Goal: Information Seeking & Learning: Learn about a topic

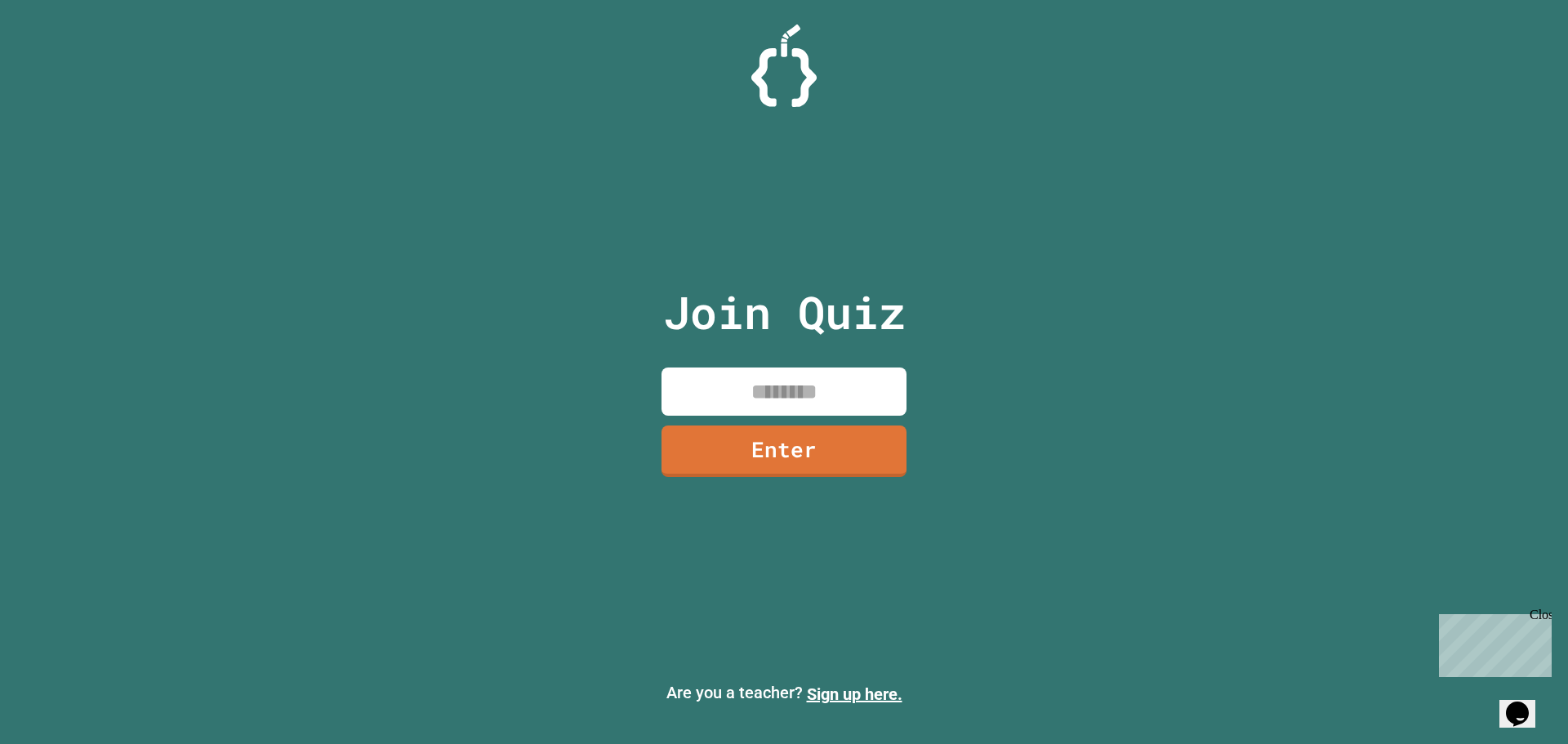
click at [830, 386] on input at bounding box center [784, 392] width 245 height 48
type input "********"
click at [835, 443] on link "Enter" at bounding box center [784, 449] width 245 height 54
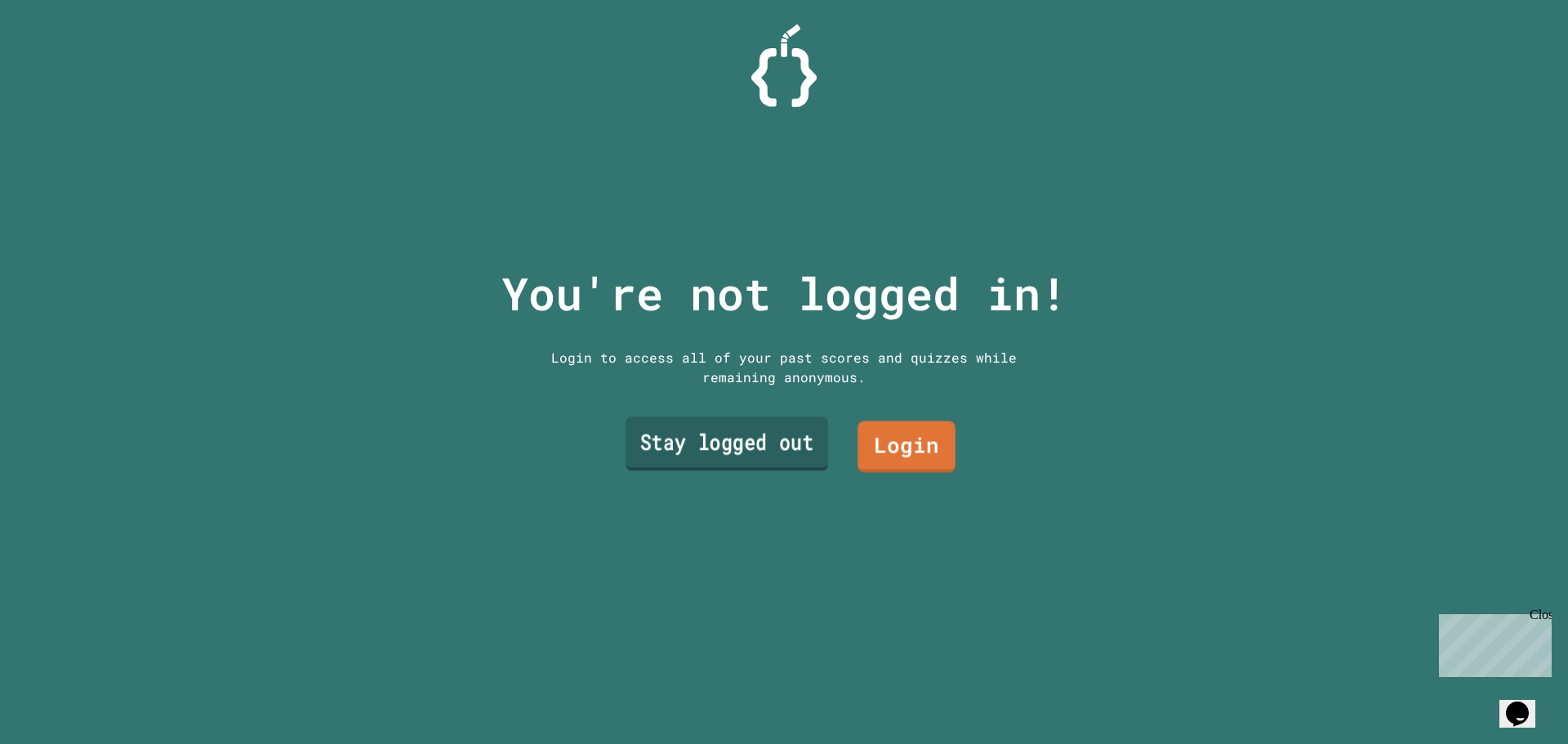
click at [791, 443] on link "Stay logged out" at bounding box center [727, 443] width 202 height 54
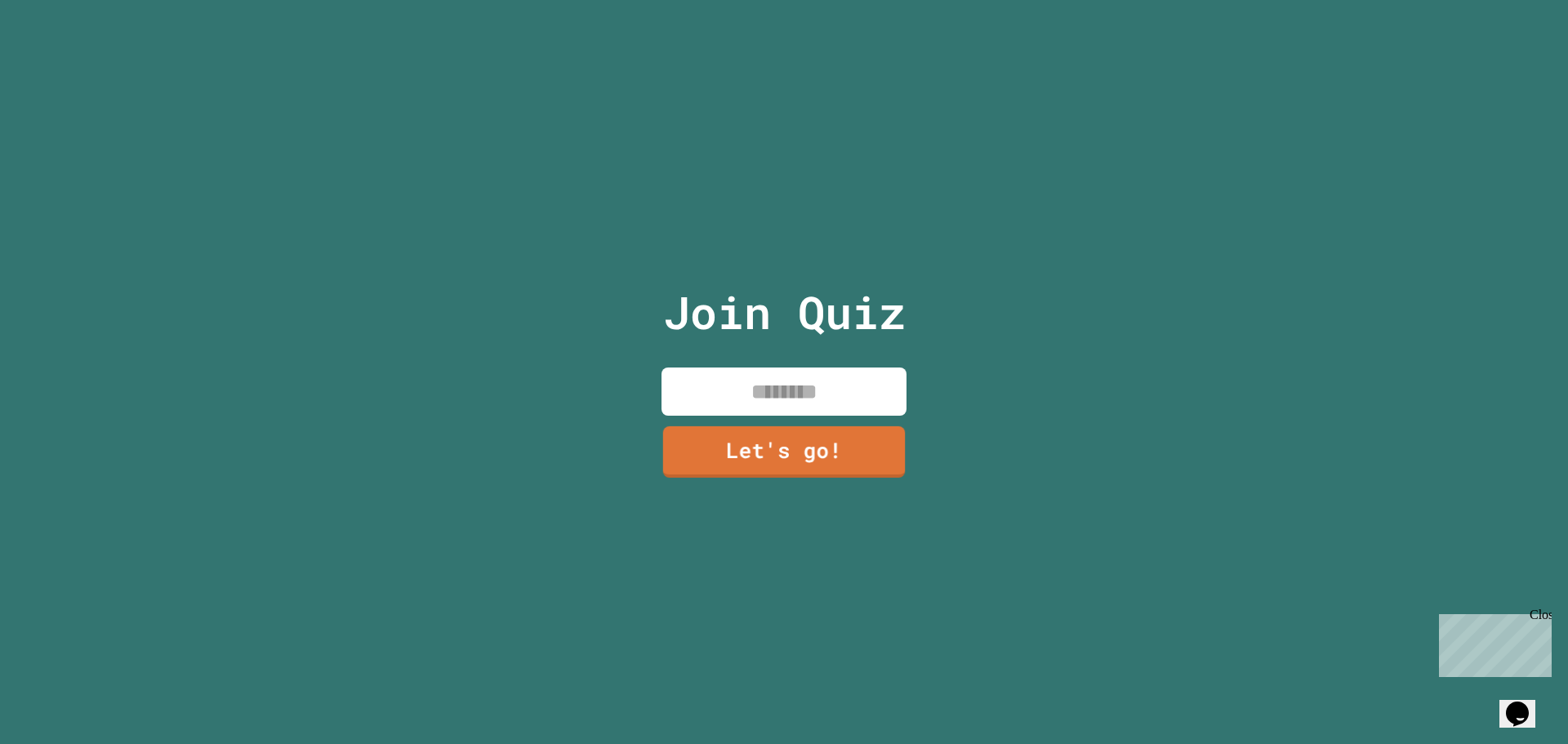
click at [726, 389] on input at bounding box center [784, 392] width 245 height 48
type input "*****"
click at [782, 446] on link "Let's go!" at bounding box center [784, 449] width 241 height 54
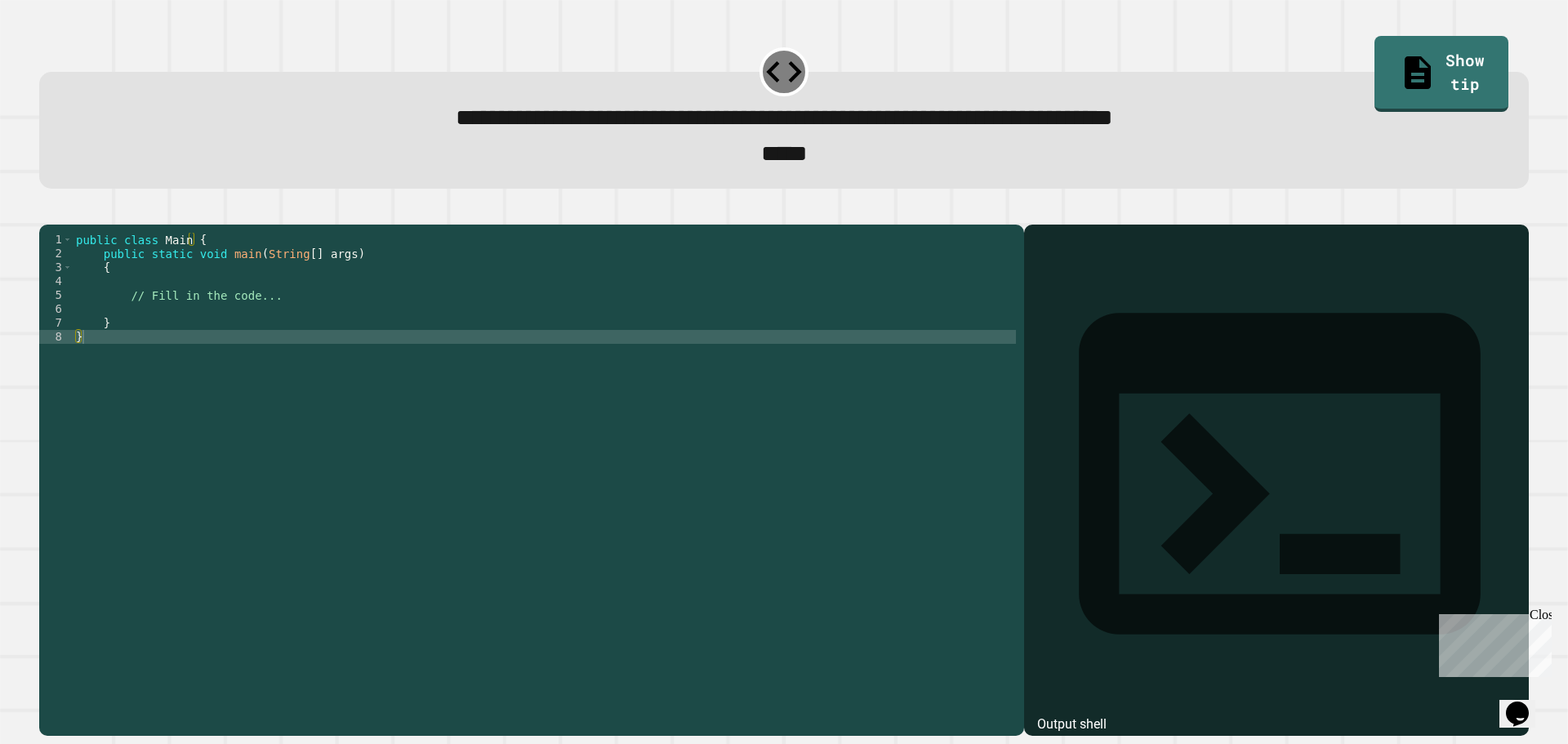
click at [279, 325] on div "public class Main { public static void main ( String [ ] args ) { // Fill in th…" at bounding box center [544, 462] width 943 height 458
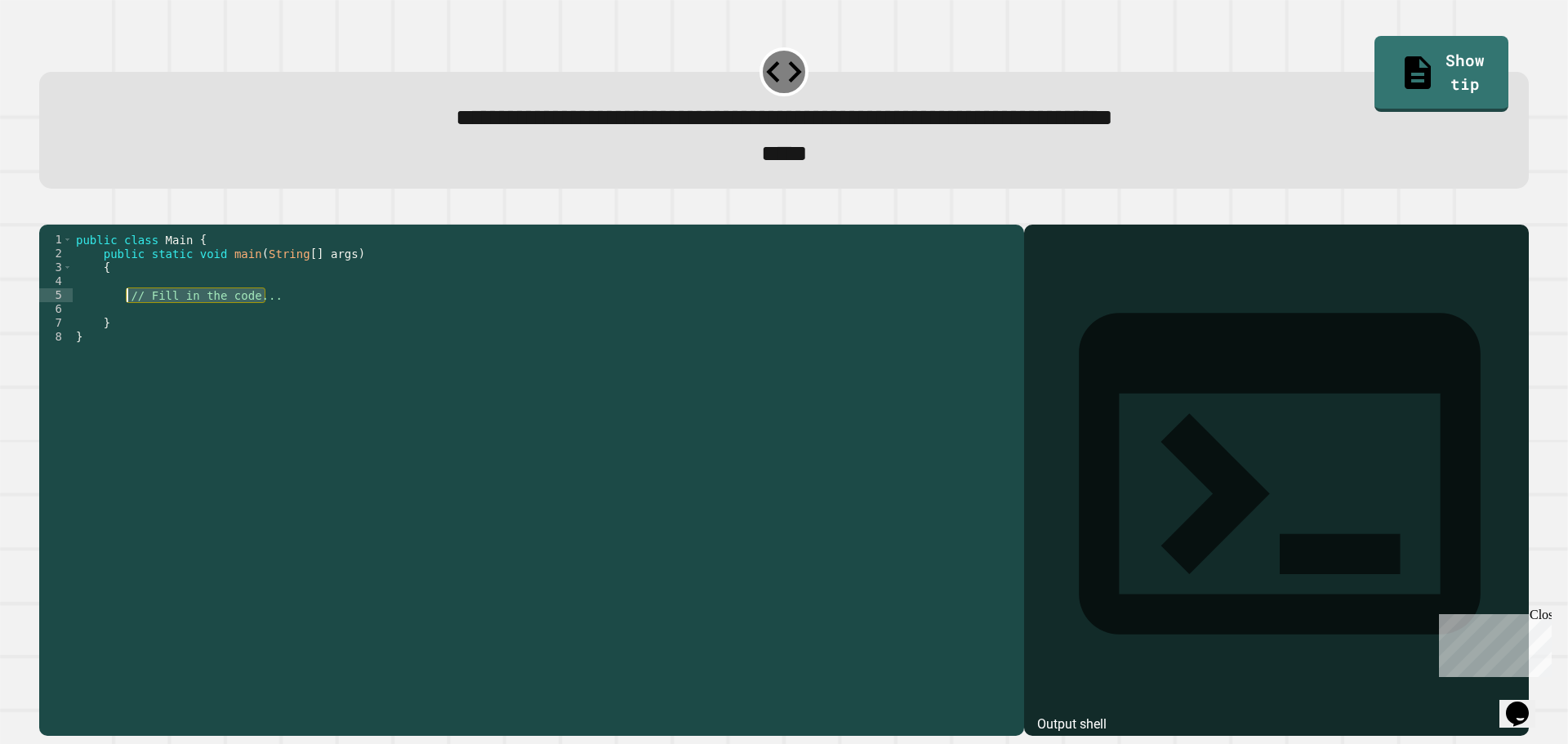
drag, startPoint x: 281, startPoint y: 325, endPoint x: 128, endPoint y: 321, distance: 153.1
click at [128, 321] on div "public class Main { public static void main ( String [ ] args ) { // Fill in th…" at bounding box center [544, 462] width 943 height 458
type textarea "*"
type textarea "**********"
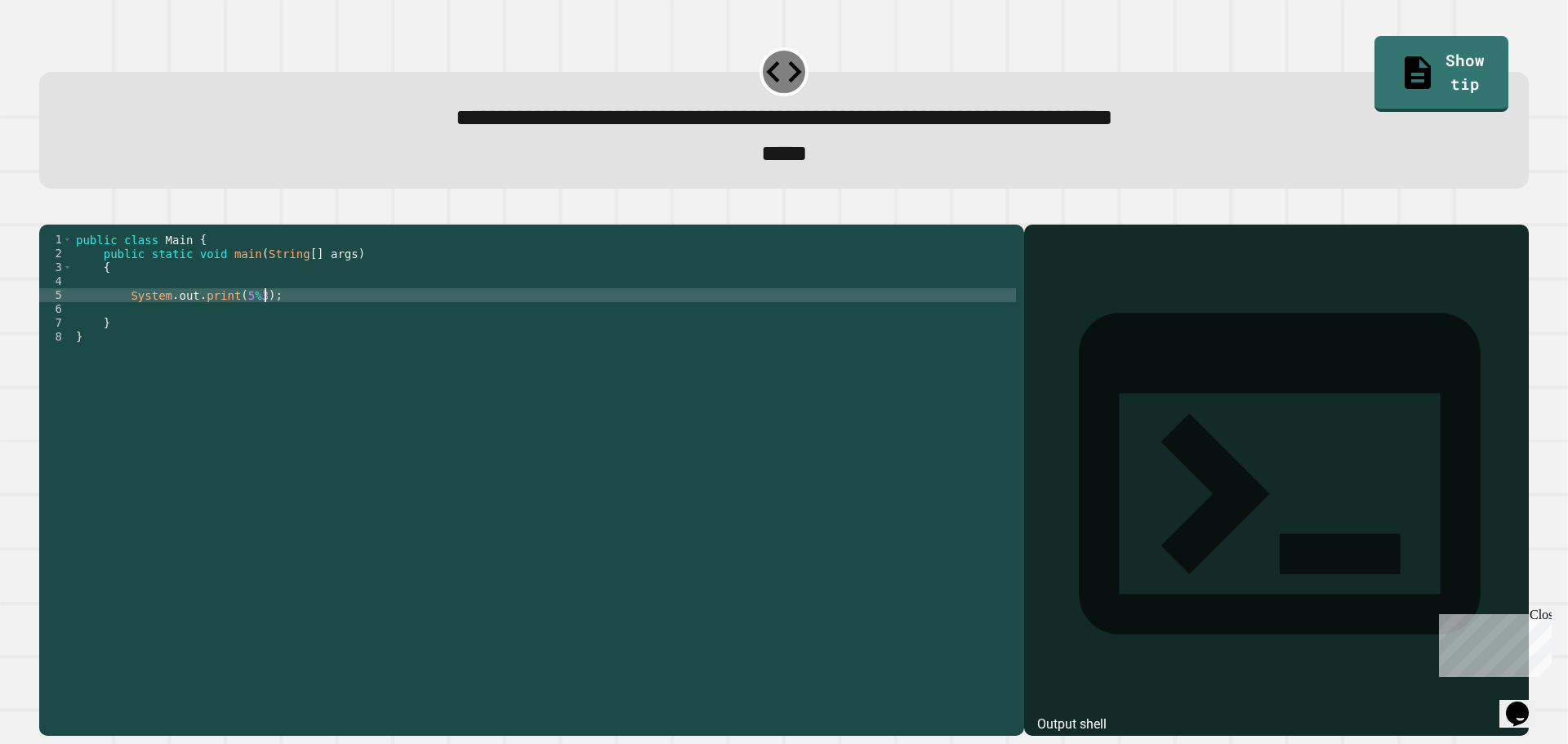
scroll to position [0, 3]
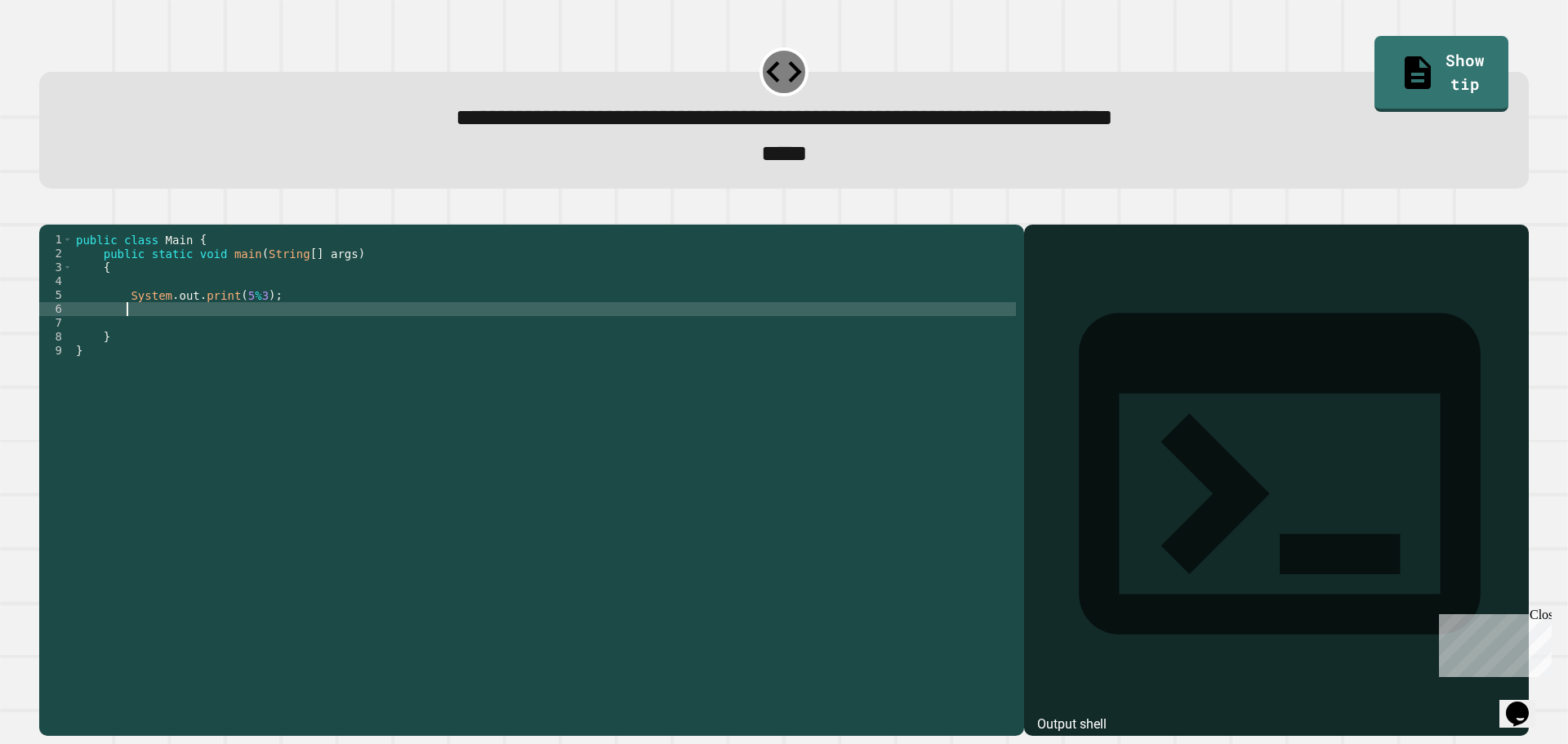
click at [41, 223] on div "1 2 3 4 5 6 7 8 9 public class Main { public static void main ( String [ ] args…" at bounding box center [784, 471] width 1505 height 548
click at [60, 225] on icon "button" at bounding box center [59, 220] width 9 height 12
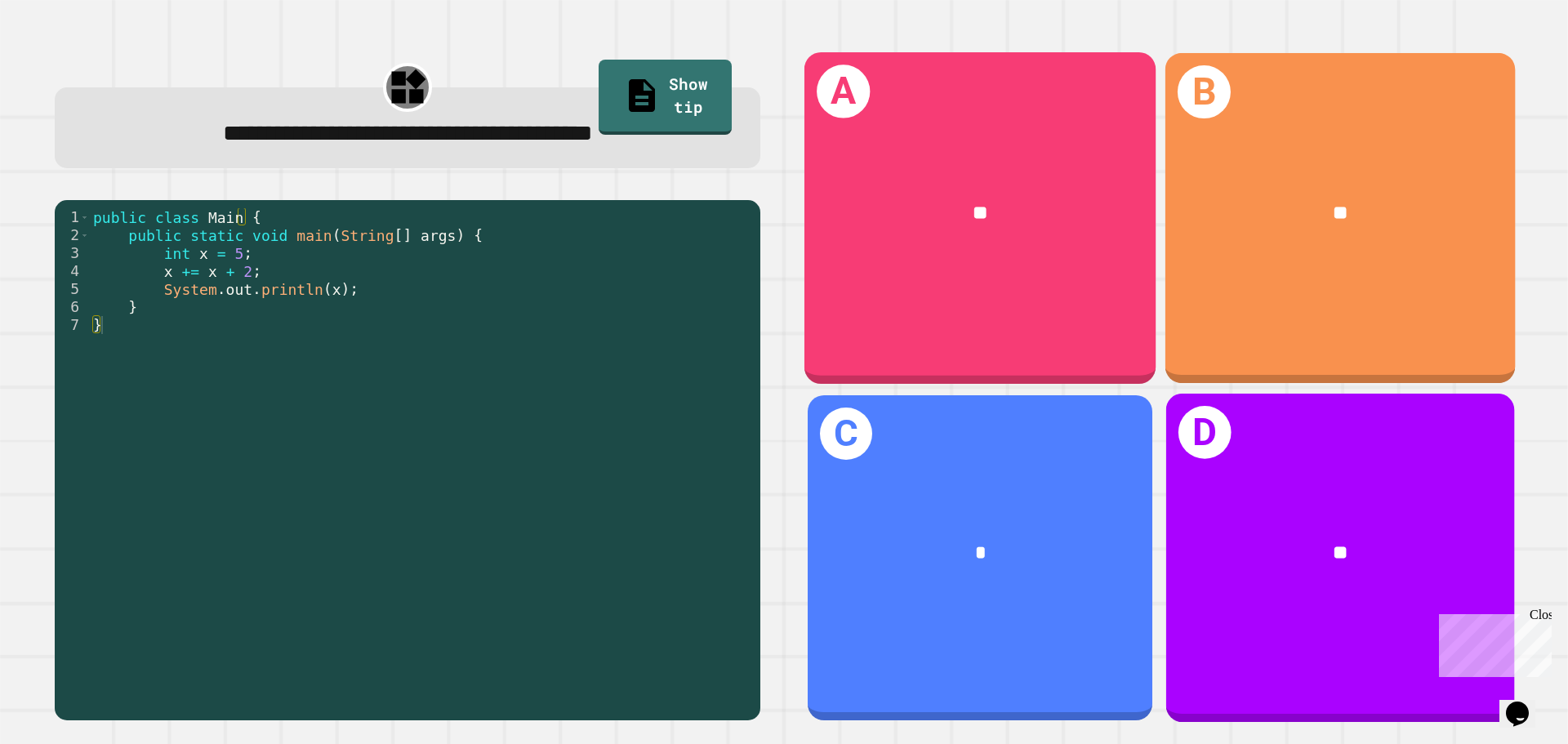
click at [1001, 227] on div "**" at bounding box center [980, 213] width 351 height 107
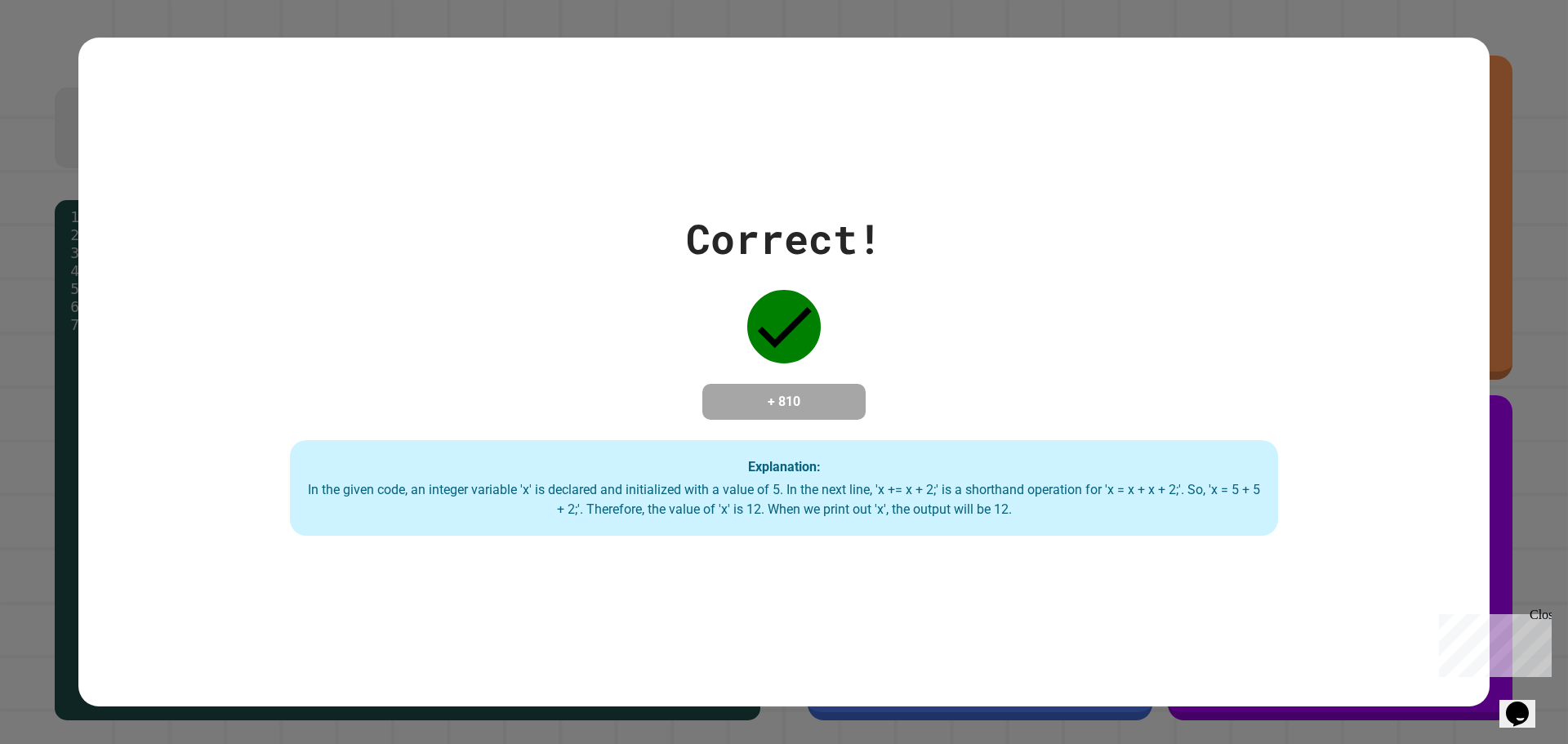
click at [828, 446] on div "Explanation: In the given code, an integer variable 'x' is declared and initial…" at bounding box center [784, 488] width 988 height 97
click at [823, 441] on div "Explanation: In the given code, an integer variable 'x' is declared and initial…" at bounding box center [784, 488] width 988 height 97
click at [823, 438] on div "Correct! + 810 Explanation: In the given code, an integer variable 'x' is decla…" at bounding box center [784, 373] width 1411 height 328
click at [829, 432] on div "Correct! + 810 Explanation: In the given code, an integer variable 'x' is decla…" at bounding box center [784, 373] width 1411 height 328
drag, startPoint x: 832, startPoint y: 429, endPoint x: 817, endPoint y: 409, distance: 25.0
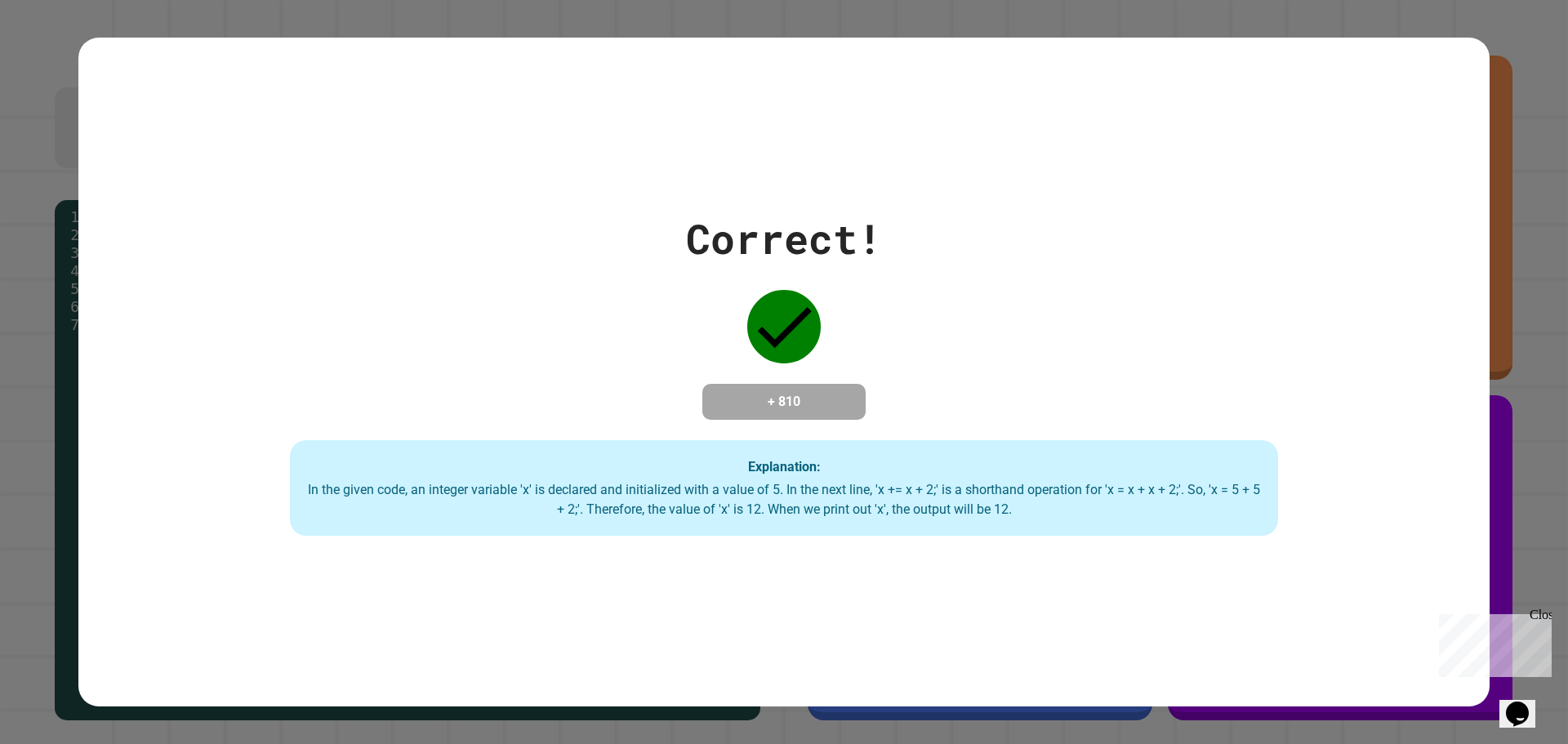
click at [824, 414] on div "Correct! + 810 Explanation: In the given code, an integer variable 'x' is decla…" at bounding box center [784, 373] width 1411 height 328
click at [816, 409] on h4 "+ 810" at bounding box center [784, 402] width 130 height 20
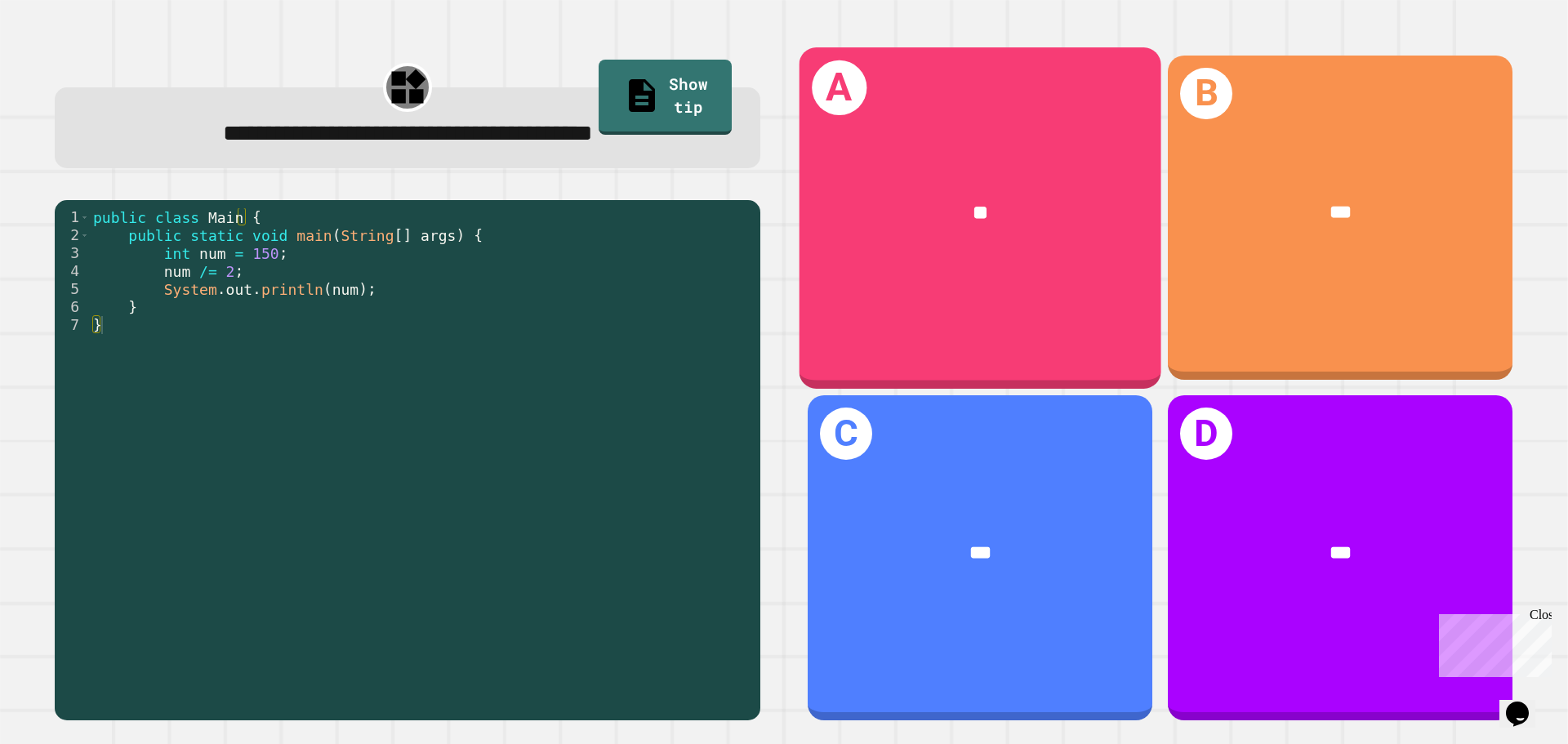
click at [1005, 272] on div "A **" at bounding box center [981, 218] width 362 height 341
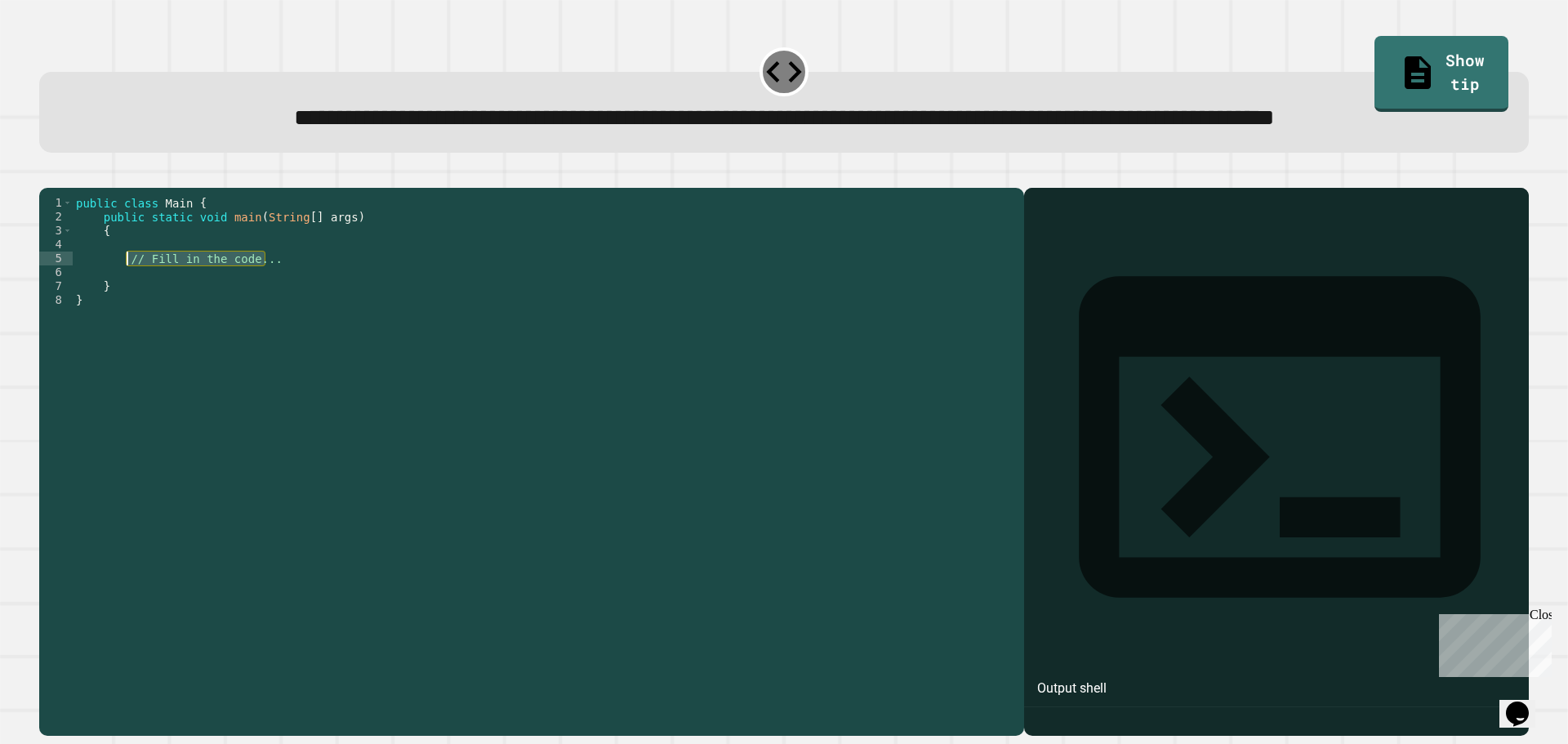
drag, startPoint x: 271, startPoint y: 323, endPoint x: 126, endPoint y: 321, distance: 145.0
click at [126, 321] on div "public class Main { public static void main ( String [ ] args ) { // Fill in th…" at bounding box center [544, 425] width 943 height 458
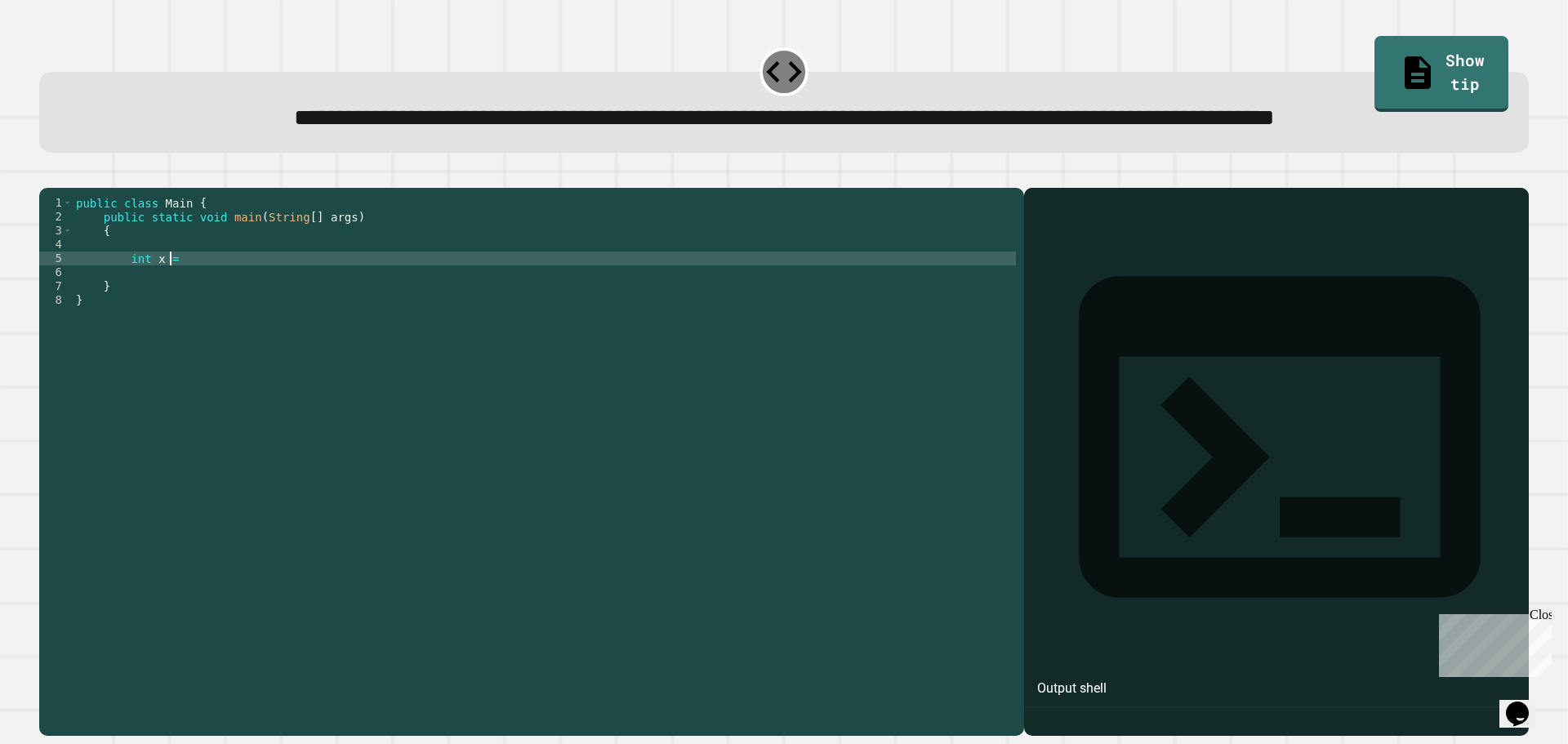
scroll to position [0, 5]
type textarea "**********"
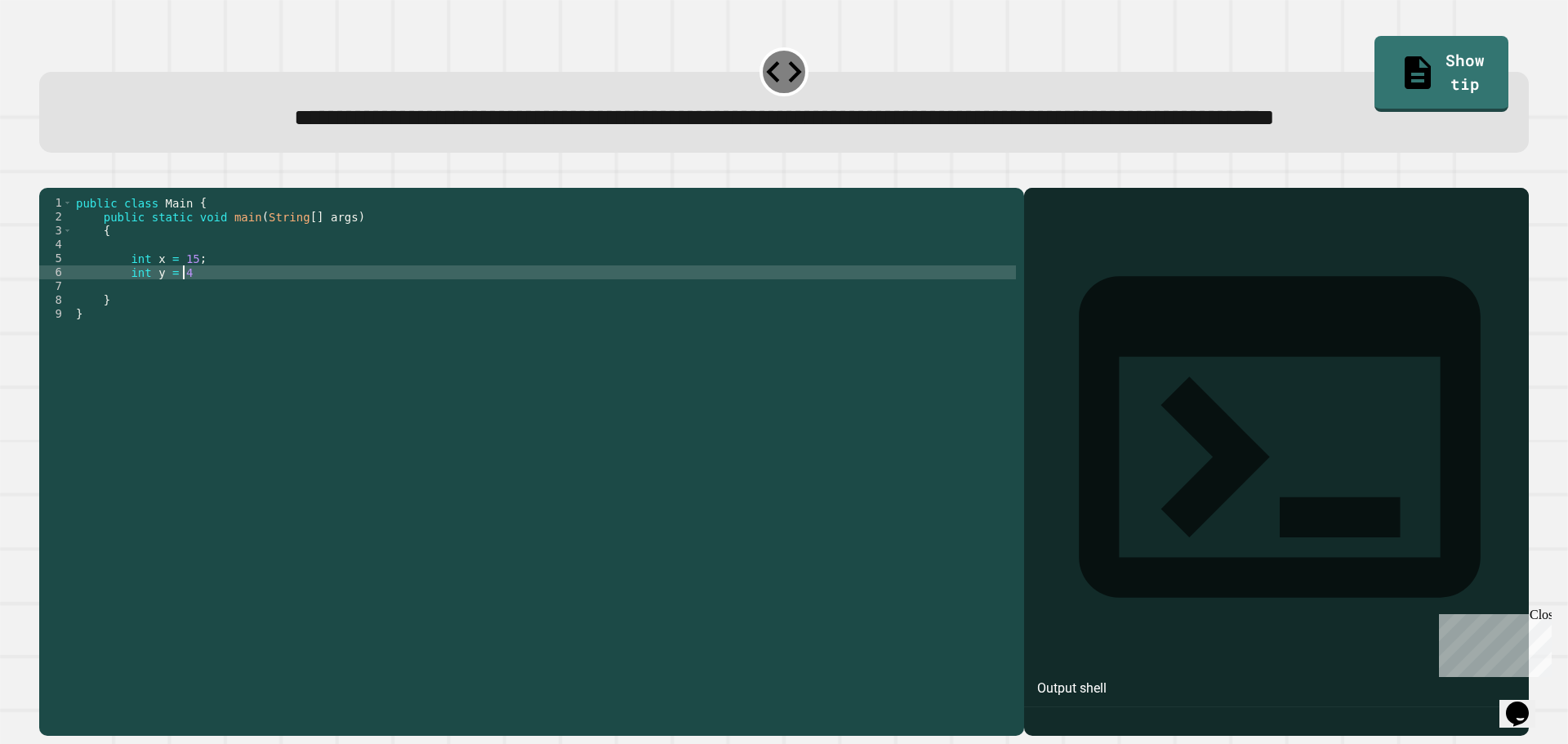
type textarea "**********"
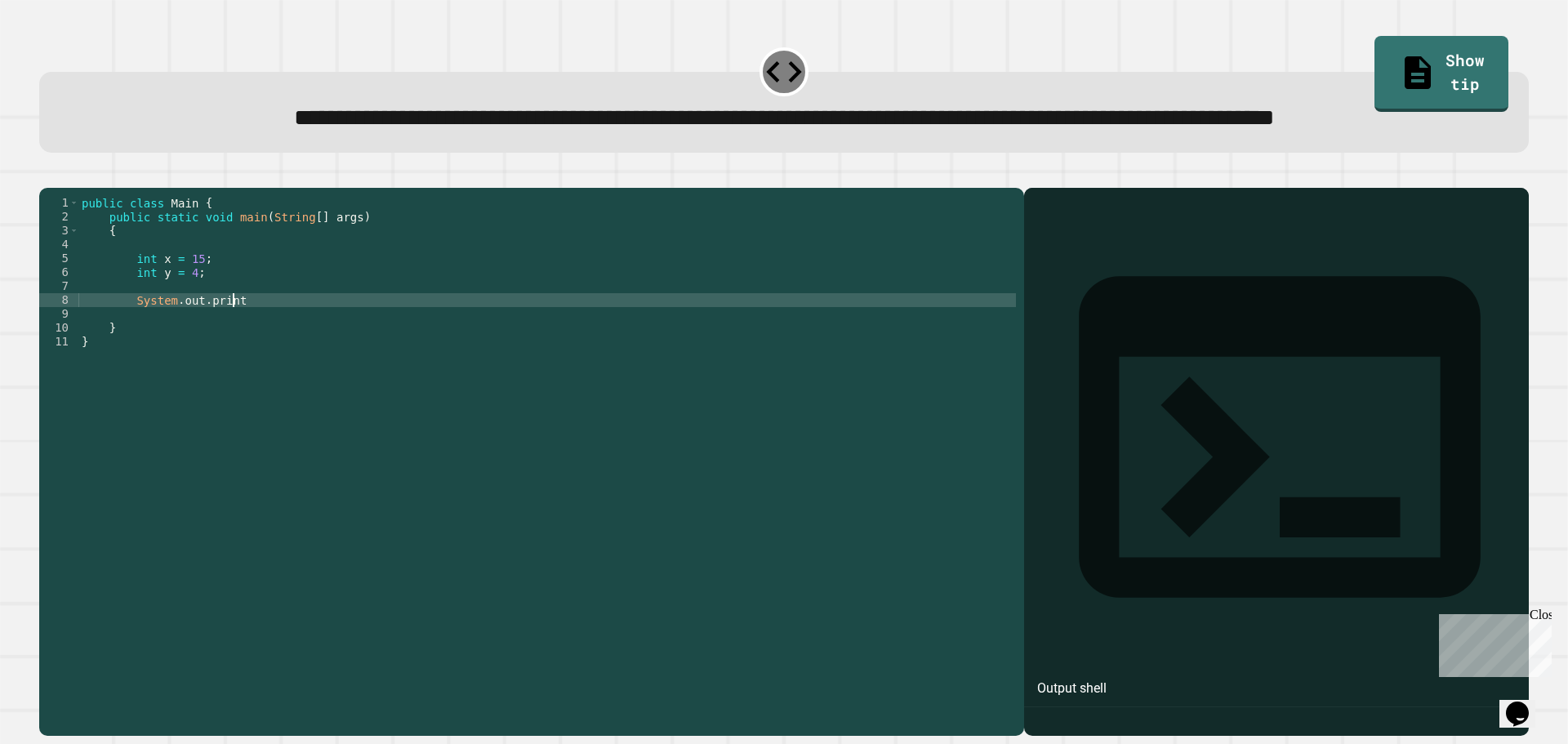
scroll to position [0, 10]
type textarea "**********"
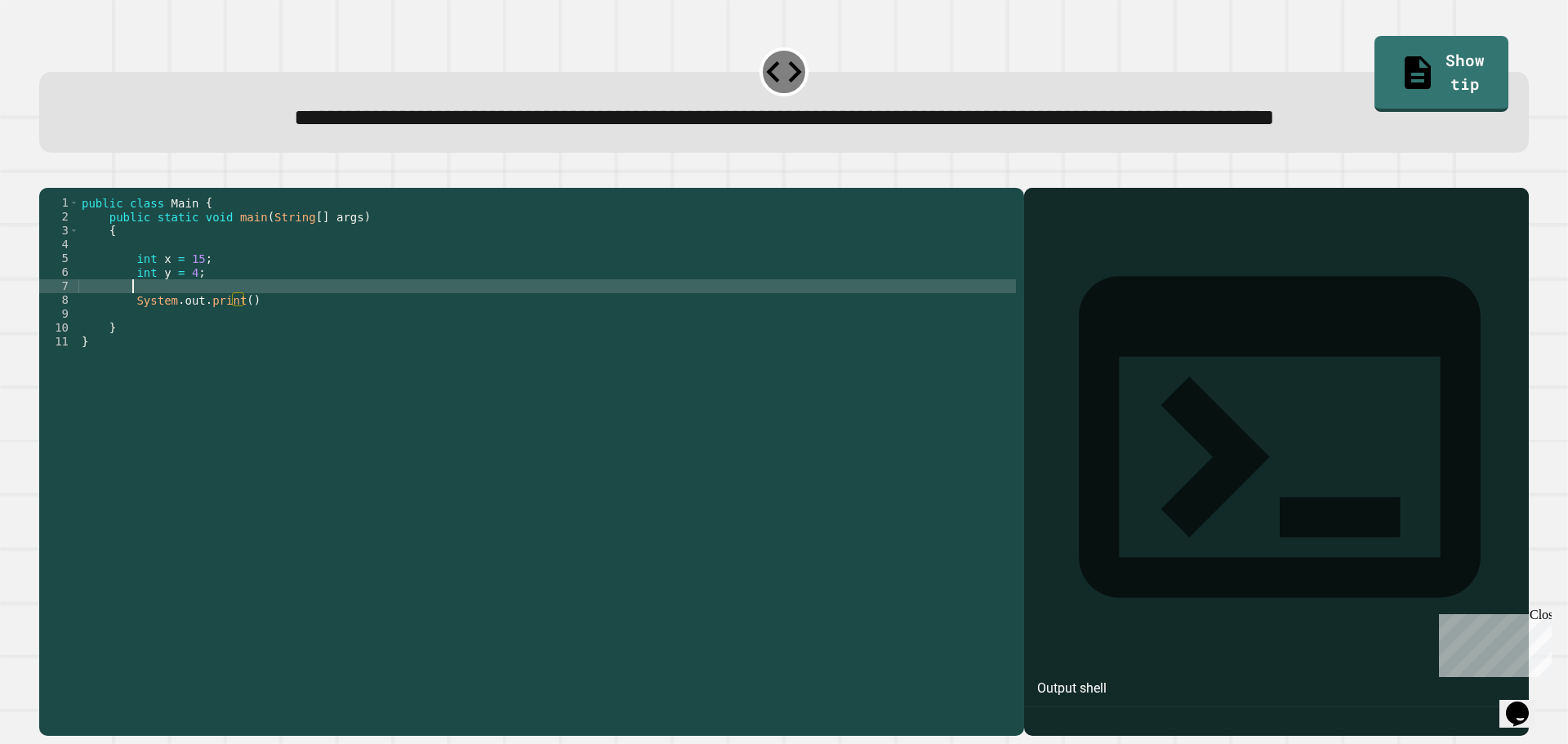
click at [220, 346] on div "public class Main { public static void main ( String [ ] args ) { int x = 15 ; …" at bounding box center [547, 425] width 937 height 458
type textarea "*"
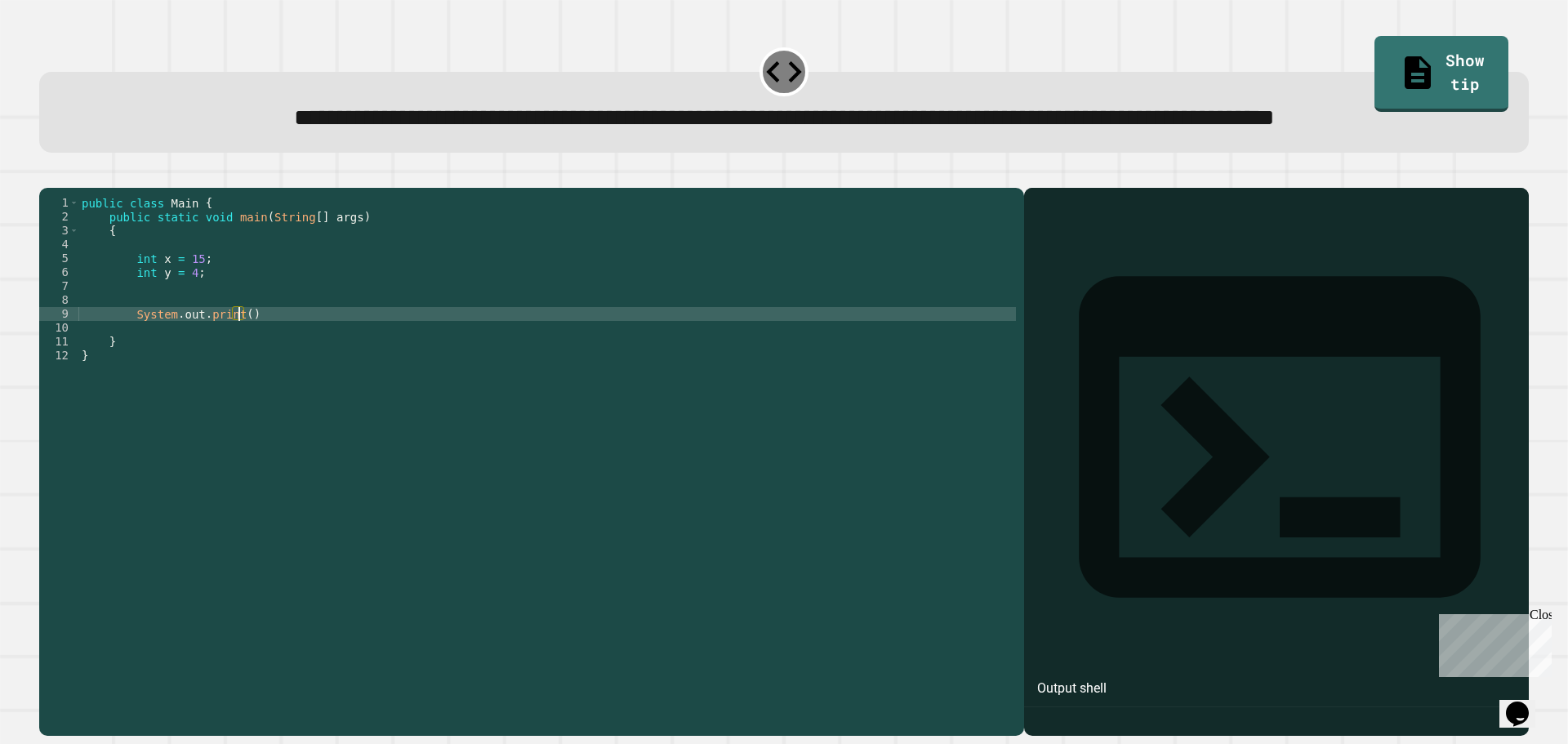
click at [237, 378] on div "public class Main { public static void main ( String [ ] args ) { int x = 15 ; …" at bounding box center [547, 425] width 937 height 458
type textarea "**********"
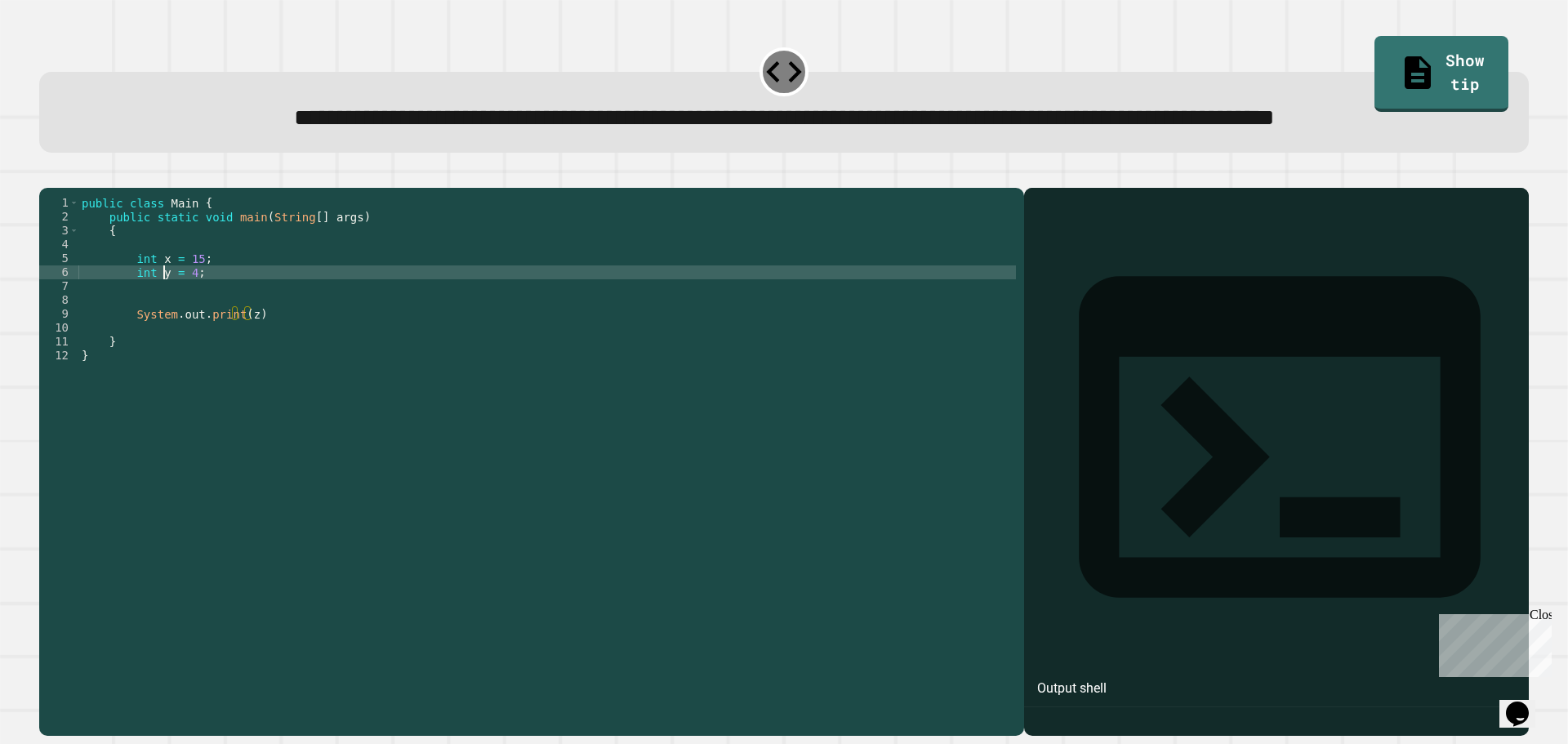
click at [166, 339] on div "public class Main { public static void main ( String [ ] args ) { int x = 15 ; …" at bounding box center [547, 425] width 937 height 458
click at [163, 360] on div "public class Main { public static void main ( String [ ] args ) { int x = 15 ; …" at bounding box center [547, 425] width 937 height 458
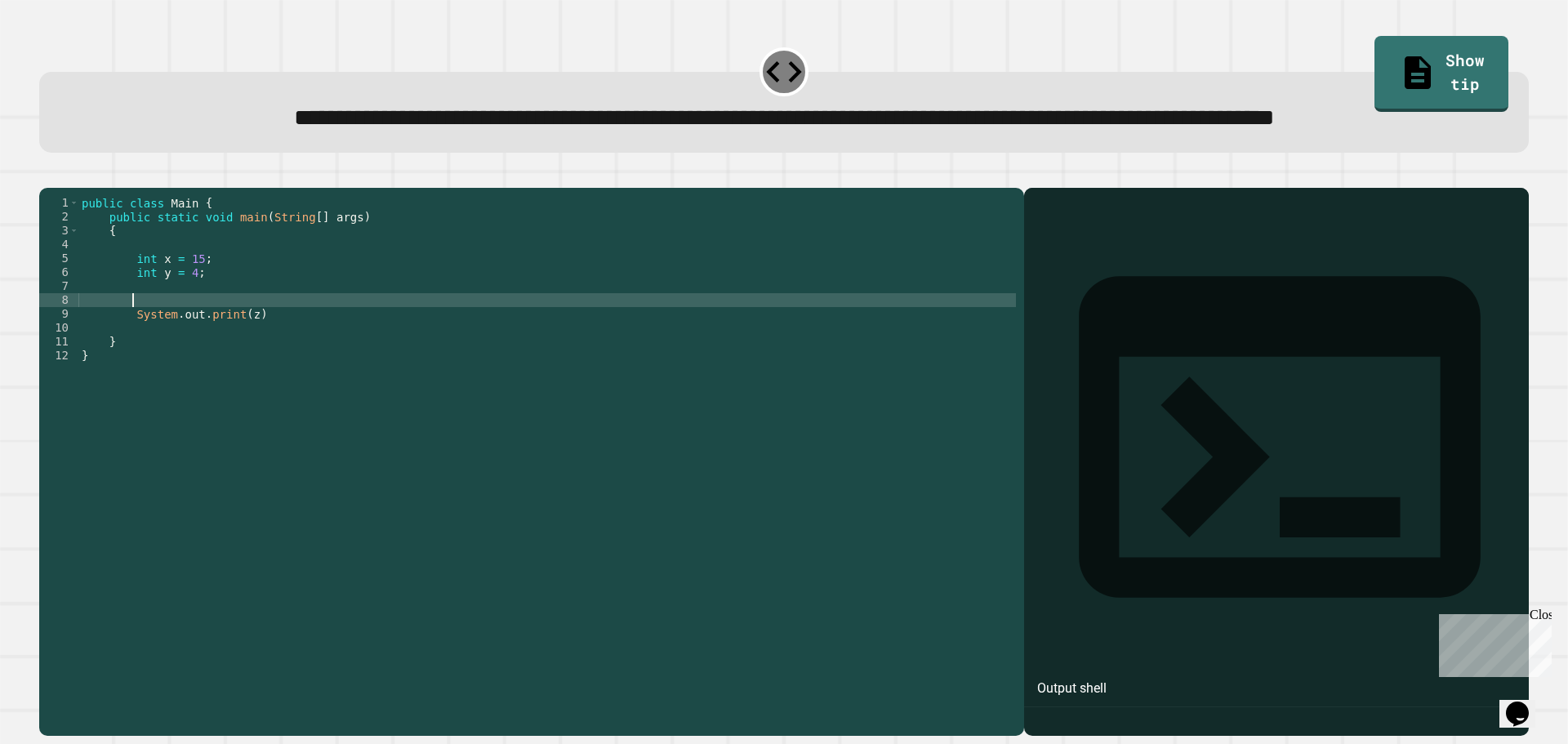
click at [163, 348] on div "public class Main { public static void main ( String [ ] args ) { int x = 15 ; …" at bounding box center [547, 425] width 937 height 458
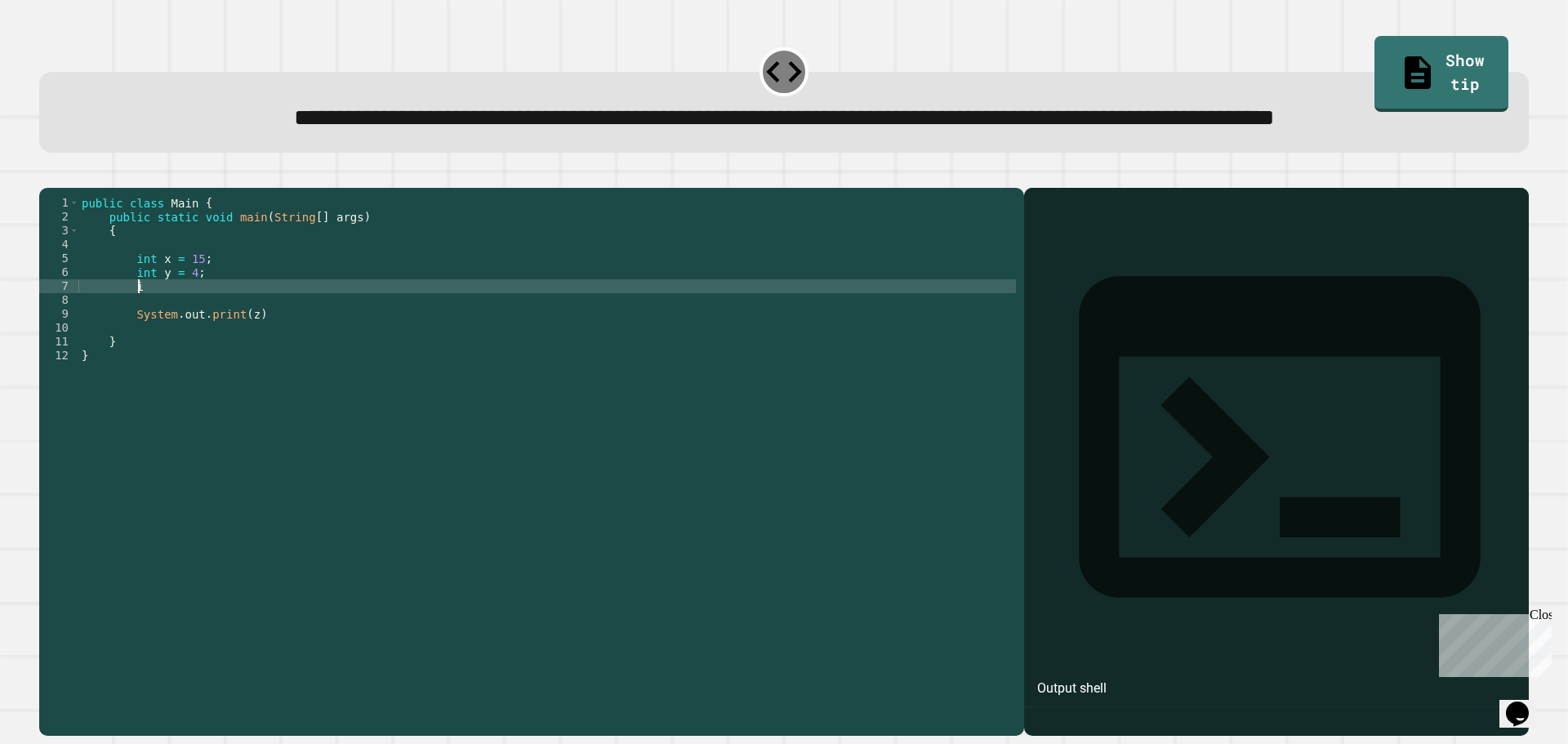
scroll to position [0, 4]
type textarea "*"
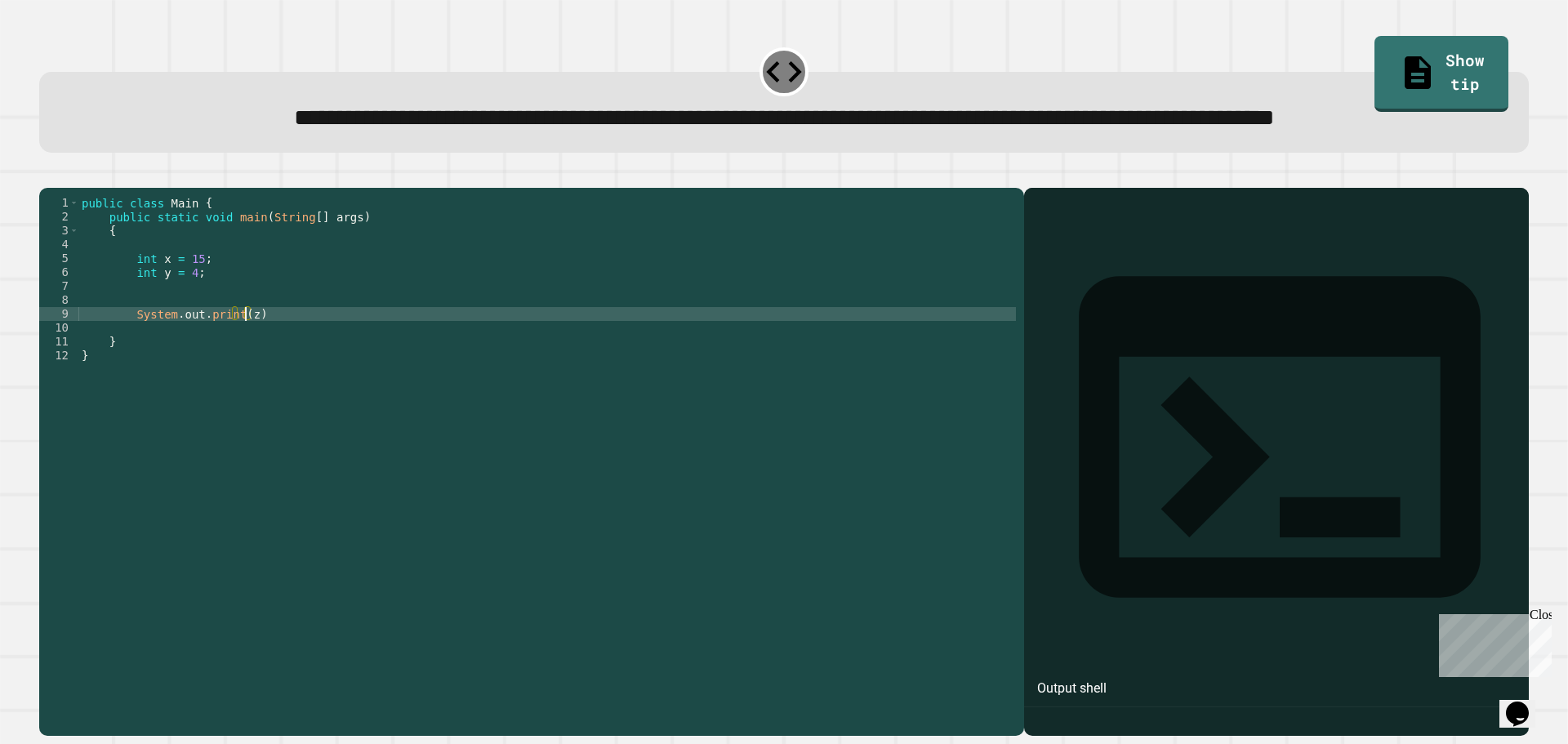
click at [244, 374] on div "public class Main { public static void main ( String [ ] args ) { int x = 15 ; …" at bounding box center [547, 425] width 937 height 458
type textarea "**********"
click at [47, 175] on button "button" at bounding box center [47, 175] width 0 height 0
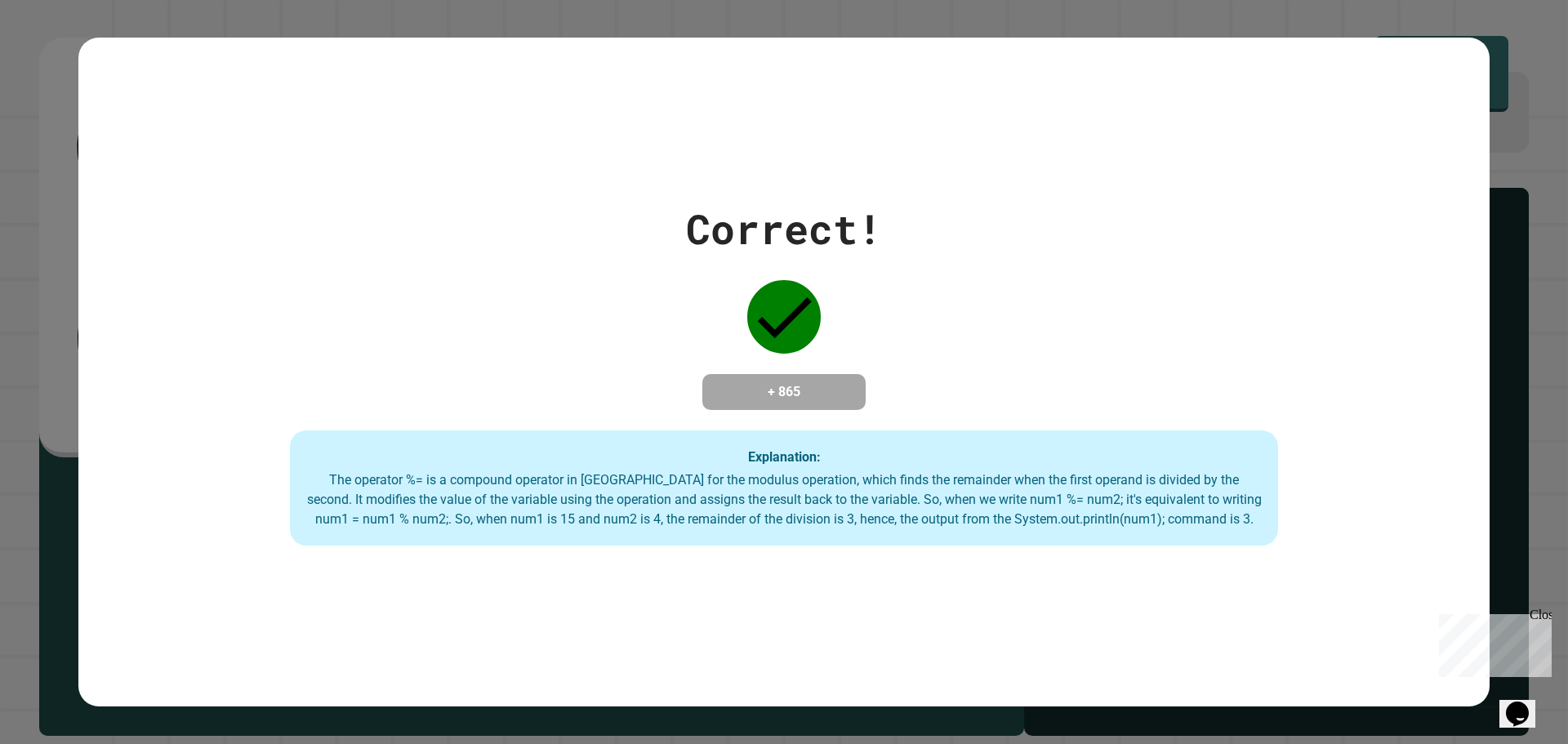
click at [769, 446] on div "Explanation: The operator %= is a compound operator in [GEOGRAPHIC_DATA] for th…" at bounding box center [784, 488] width 988 height 116
drag, startPoint x: 776, startPoint y: 446, endPoint x: 793, endPoint y: 425, distance: 27.0
click at [776, 442] on div "Explanation: The operator %= is a compound operator in [GEOGRAPHIC_DATA] for th…" at bounding box center [784, 488] width 988 height 116
click at [793, 425] on div "Correct! + 865 Explanation: The operator %= is a compound operator in [GEOGRAPH…" at bounding box center [784, 373] width 1411 height 348
drag, startPoint x: 793, startPoint y: 404, endPoint x: 800, endPoint y: 391, distance: 14.8
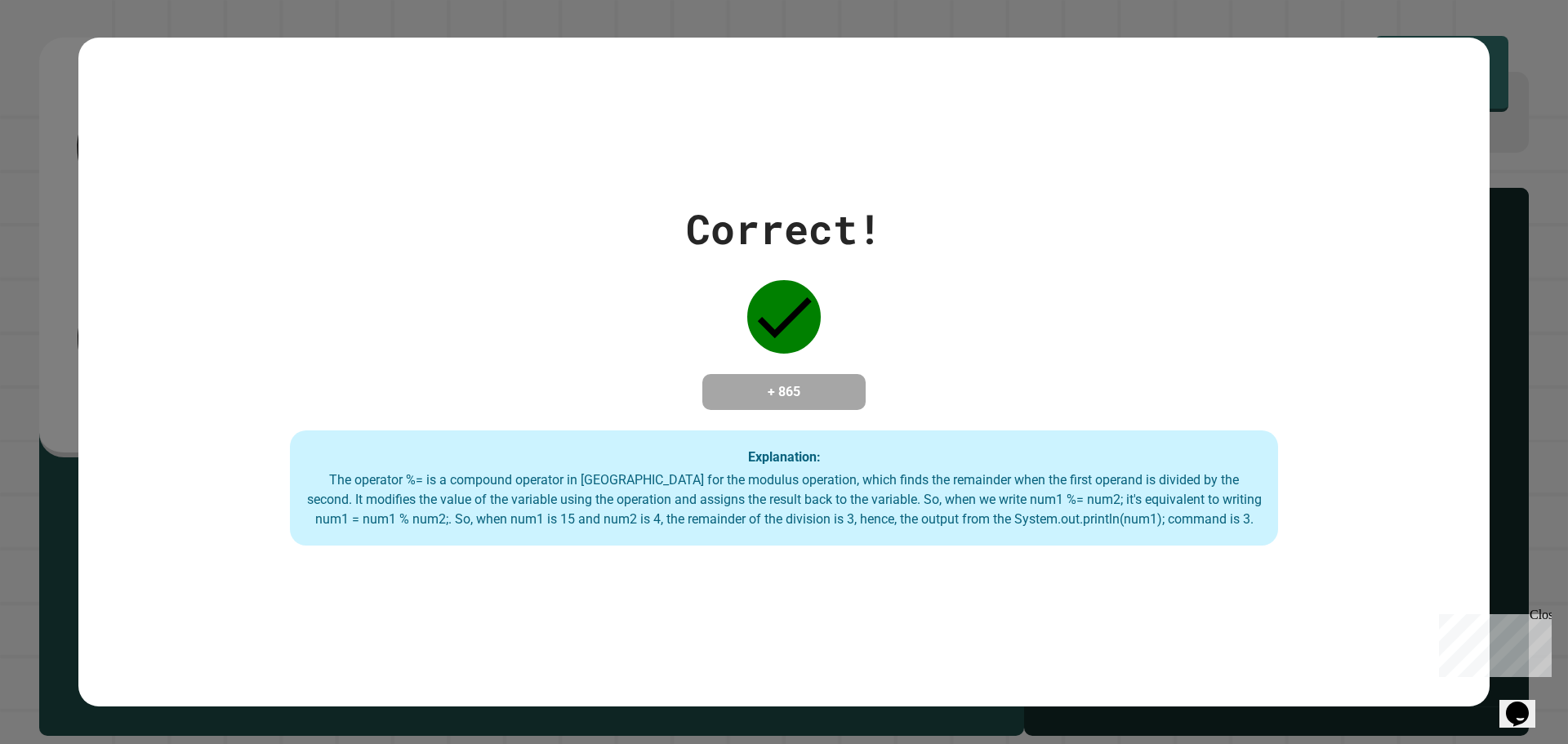
click at [795, 401] on div "Correct! + 865 Explanation: The operator %= is a compound operator in [GEOGRAPH…" at bounding box center [784, 373] width 1411 height 348
drag, startPoint x: 800, startPoint y: 391, endPoint x: 782, endPoint y: 320, distance: 73.2
click at [786, 358] on div "Correct! + 865 Explanation: The operator %= is a compound operator in [GEOGRAPH…" at bounding box center [784, 373] width 1411 height 348
click at [760, 394] on h4 "+ 865" at bounding box center [784, 392] width 130 height 20
click at [762, 411] on div "Correct! + 865 Explanation: The operator %= is a compound operator in [GEOGRAPH…" at bounding box center [784, 373] width 1411 height 348
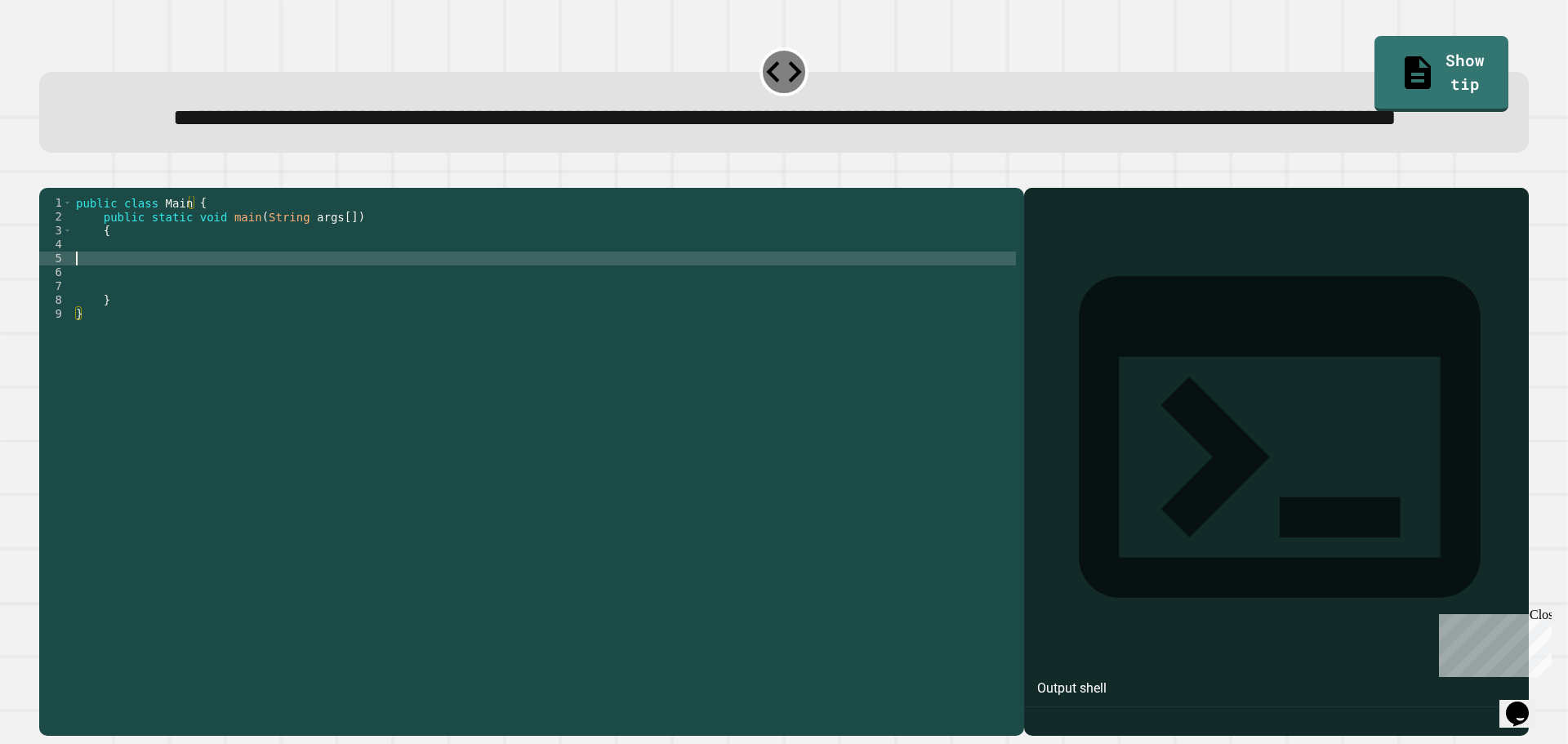
click at [313, 321] on div "public class Main { public static void main ( String args [ ]) { } }" at bounding box center [544, 425] width 943 height 458
type textarea "**********"
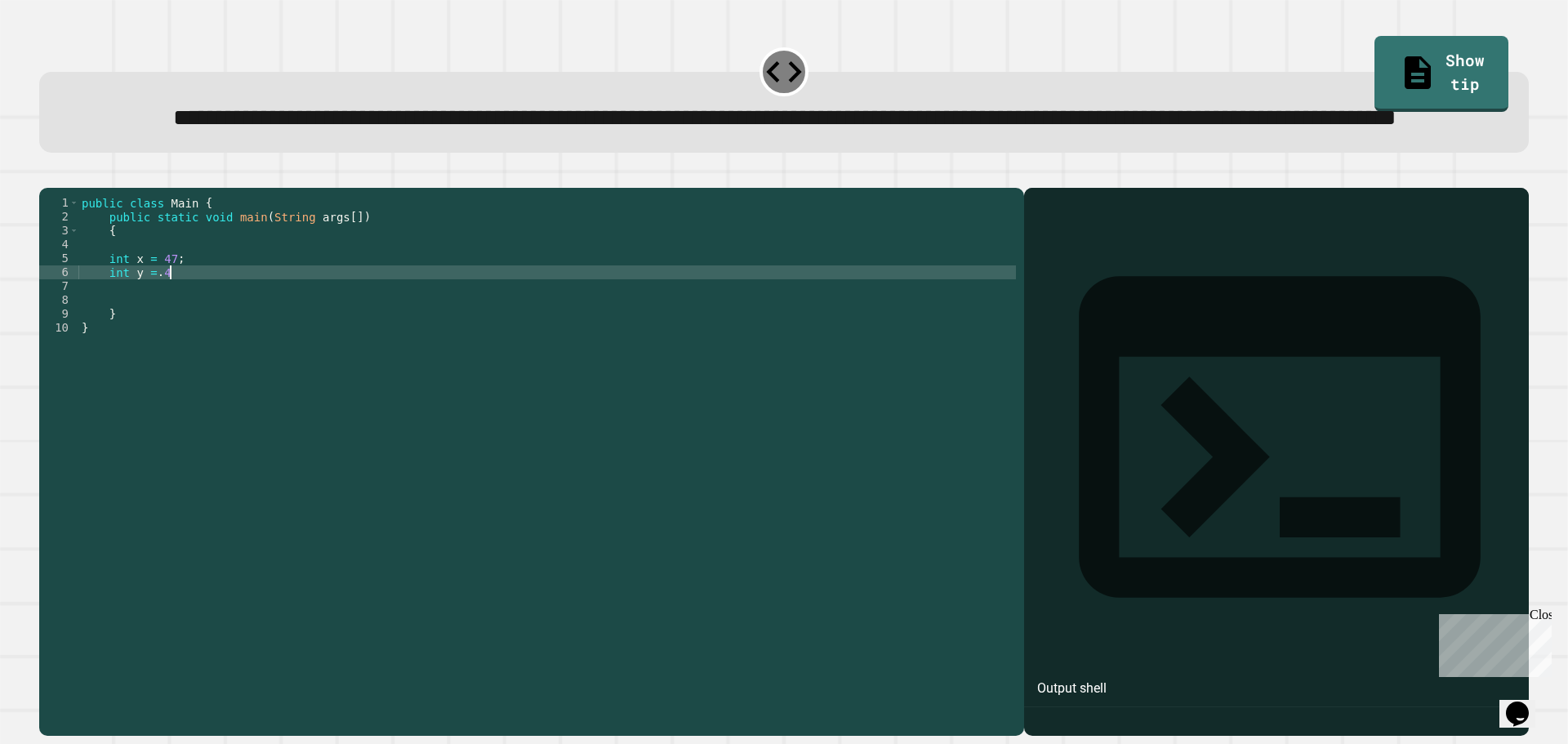
scroll to position [0, 5]
type textarea "**********"
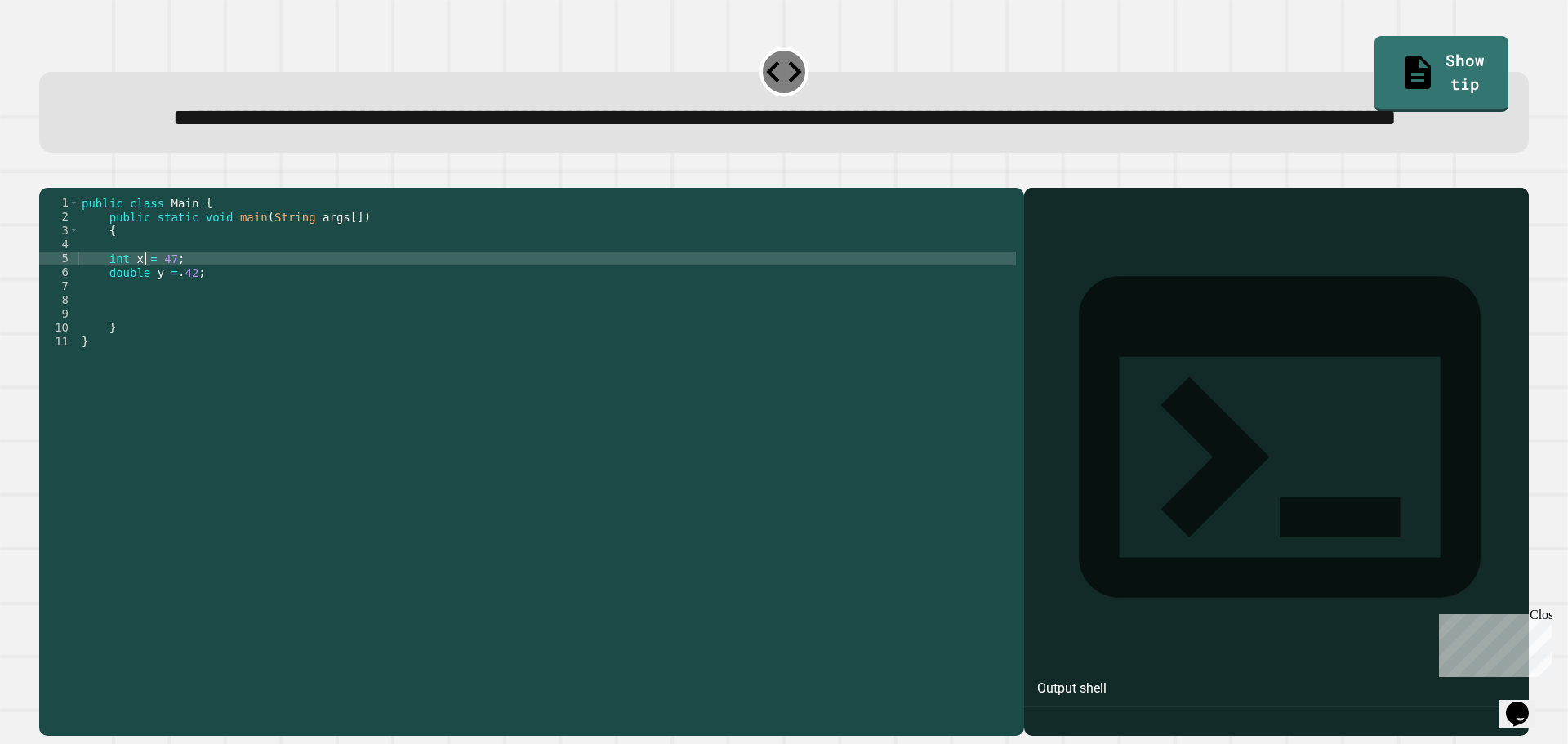
type textarea "**********"
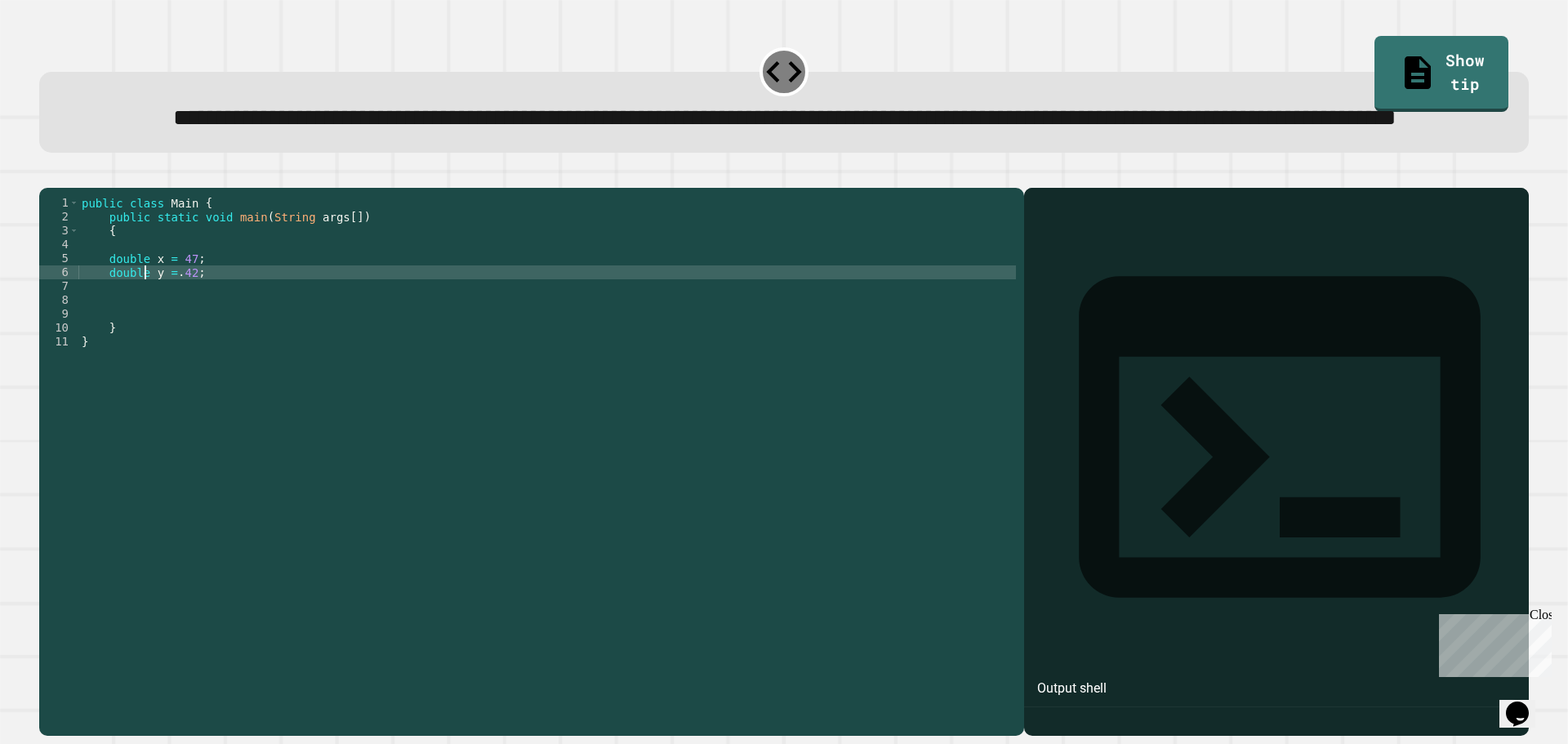
type textarea "**********"
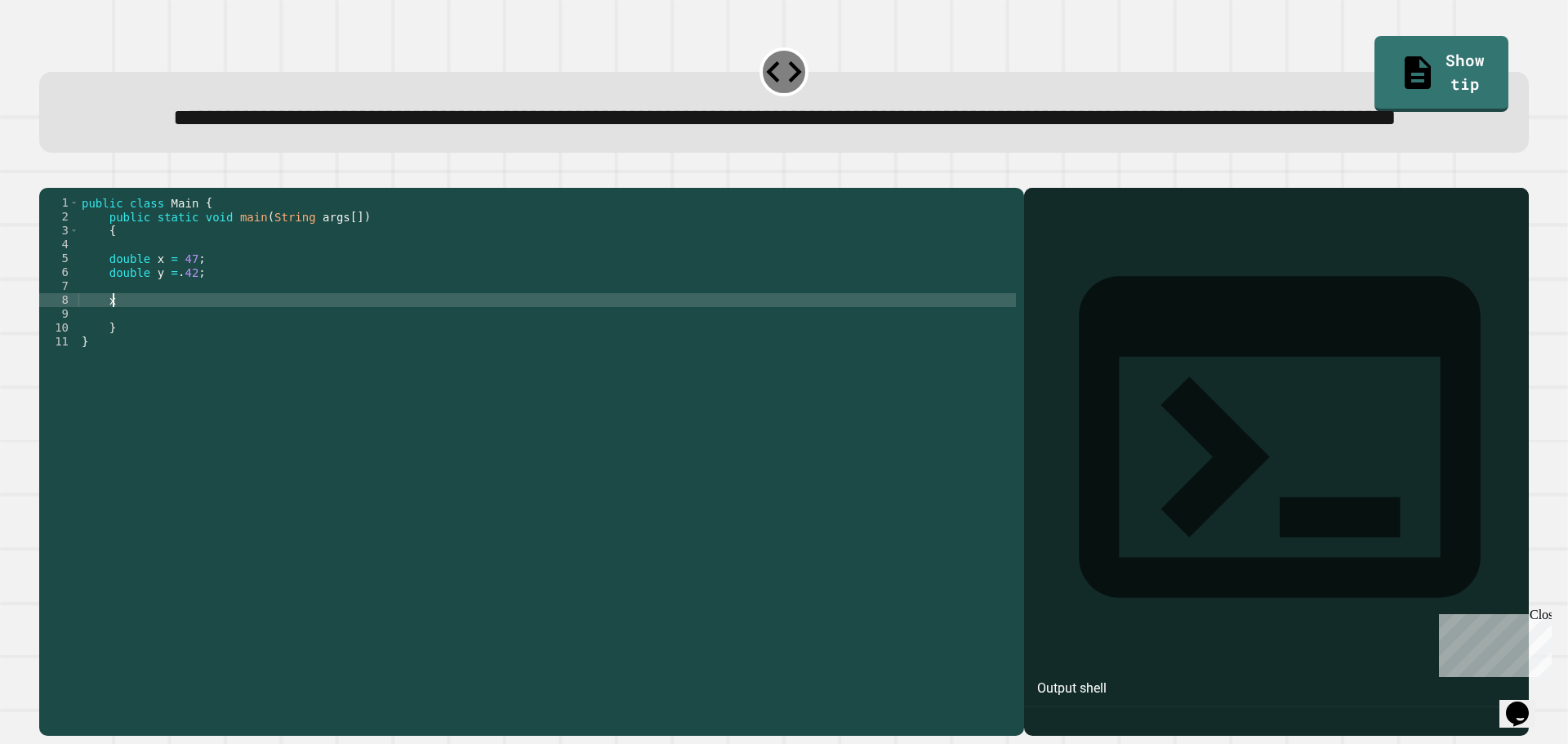
scroll to position [0, 2]
type textarea "****"
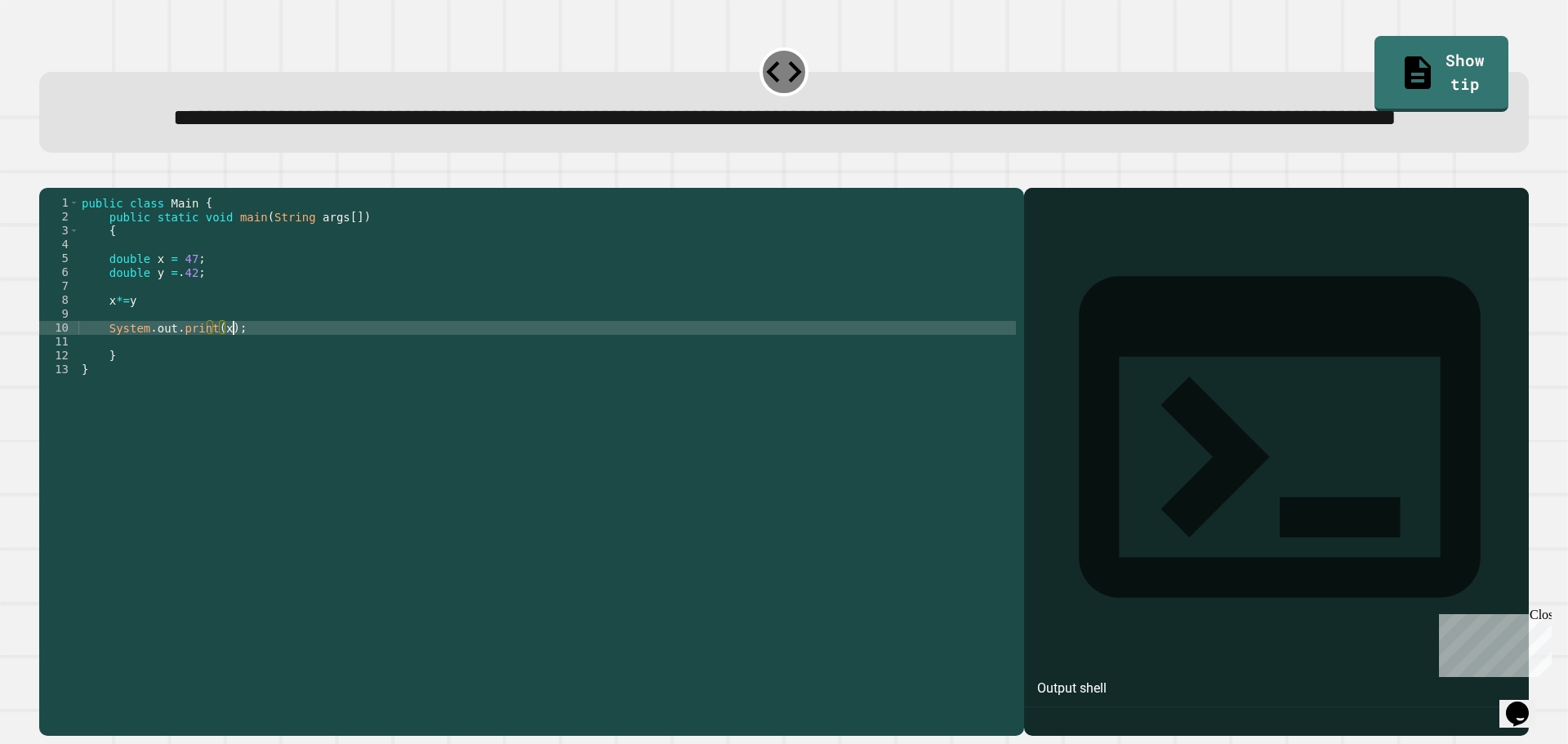
scroll to position [0, 10]
click at [47, 175] on icon "button" at bounding box center [47, 175] width 0 height 0
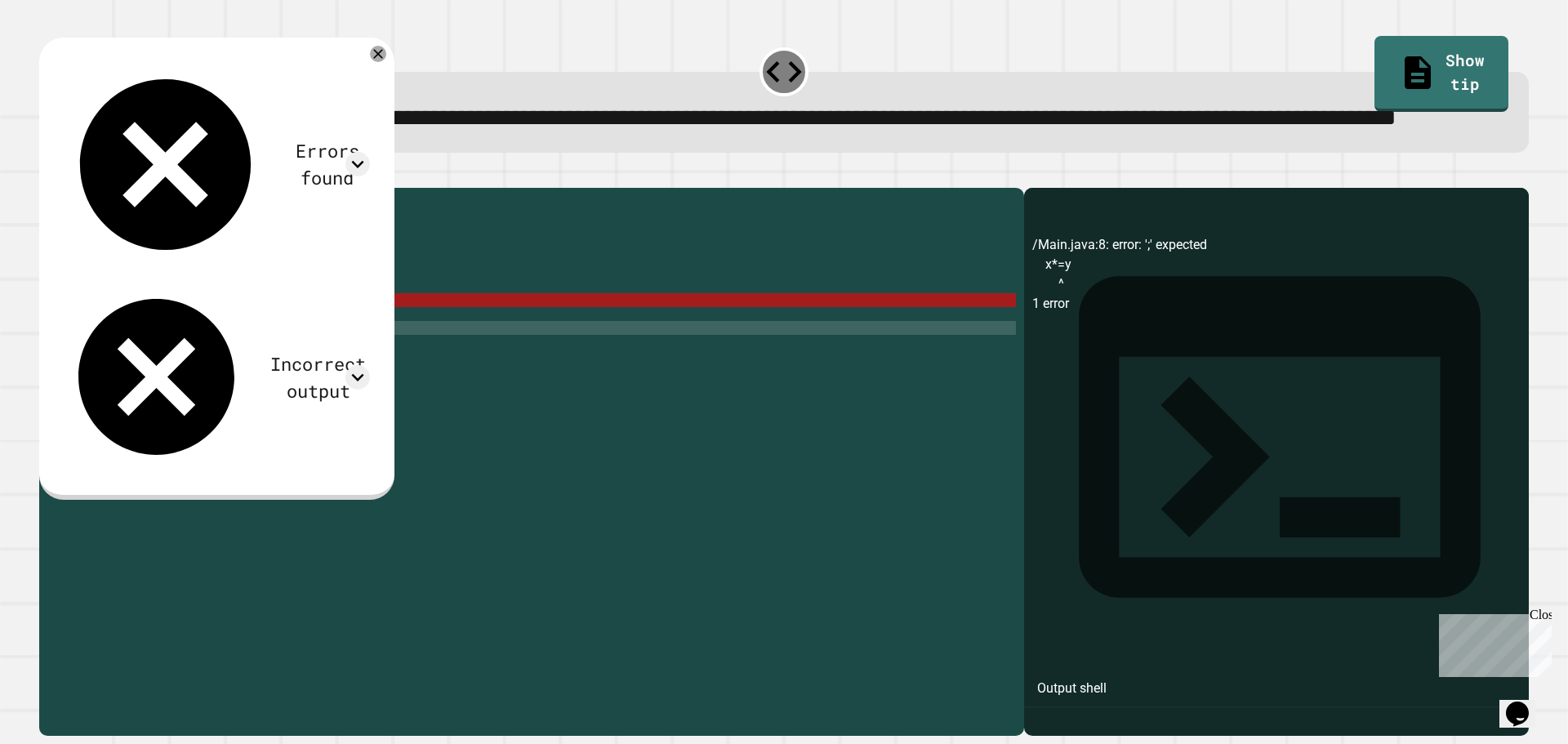
scroll to position [0, 3]
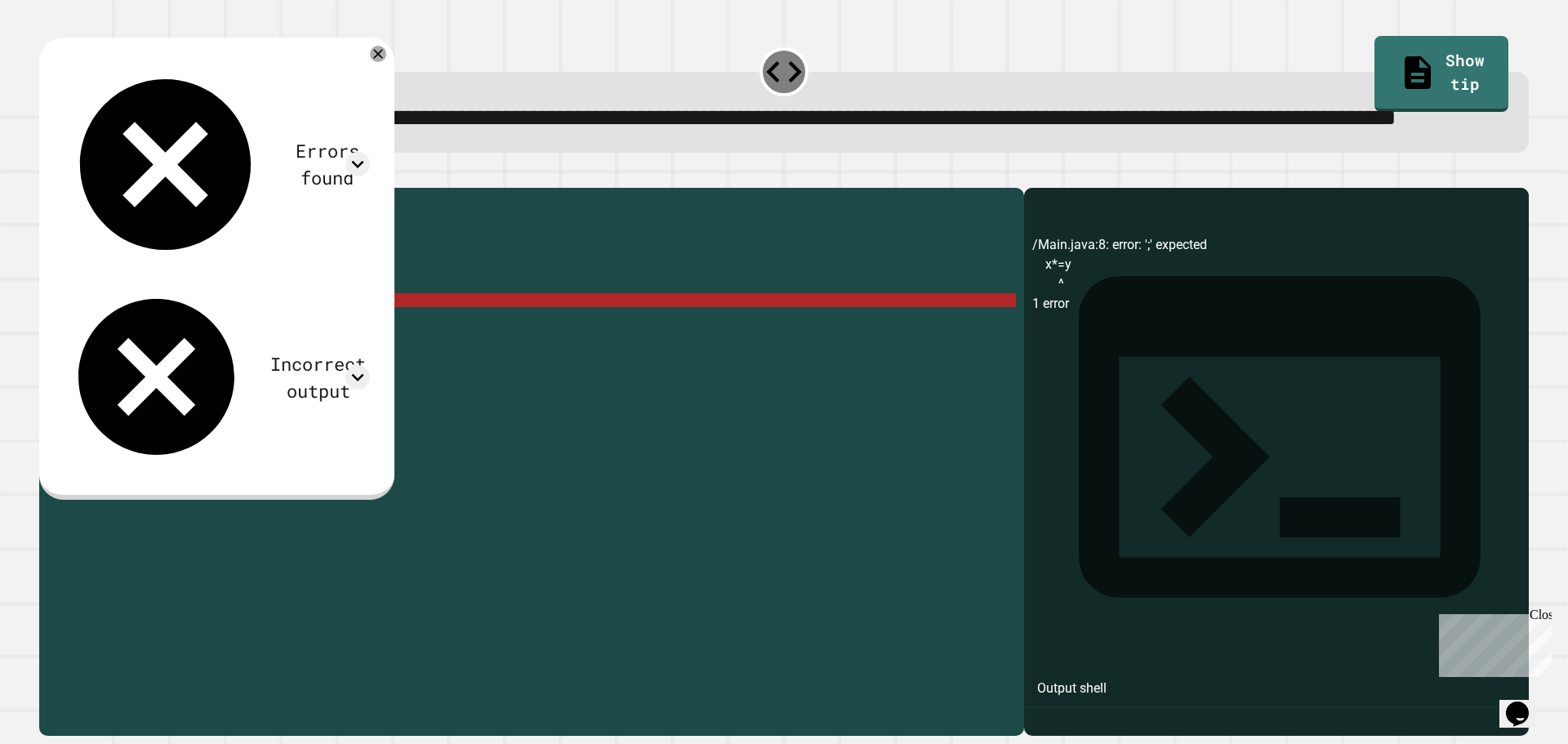
click at [155, 362] on div "public class Main { public static void main ( String args [ ]) { double x = 47 …" at bounding box center [547, 425] width 937 height 458
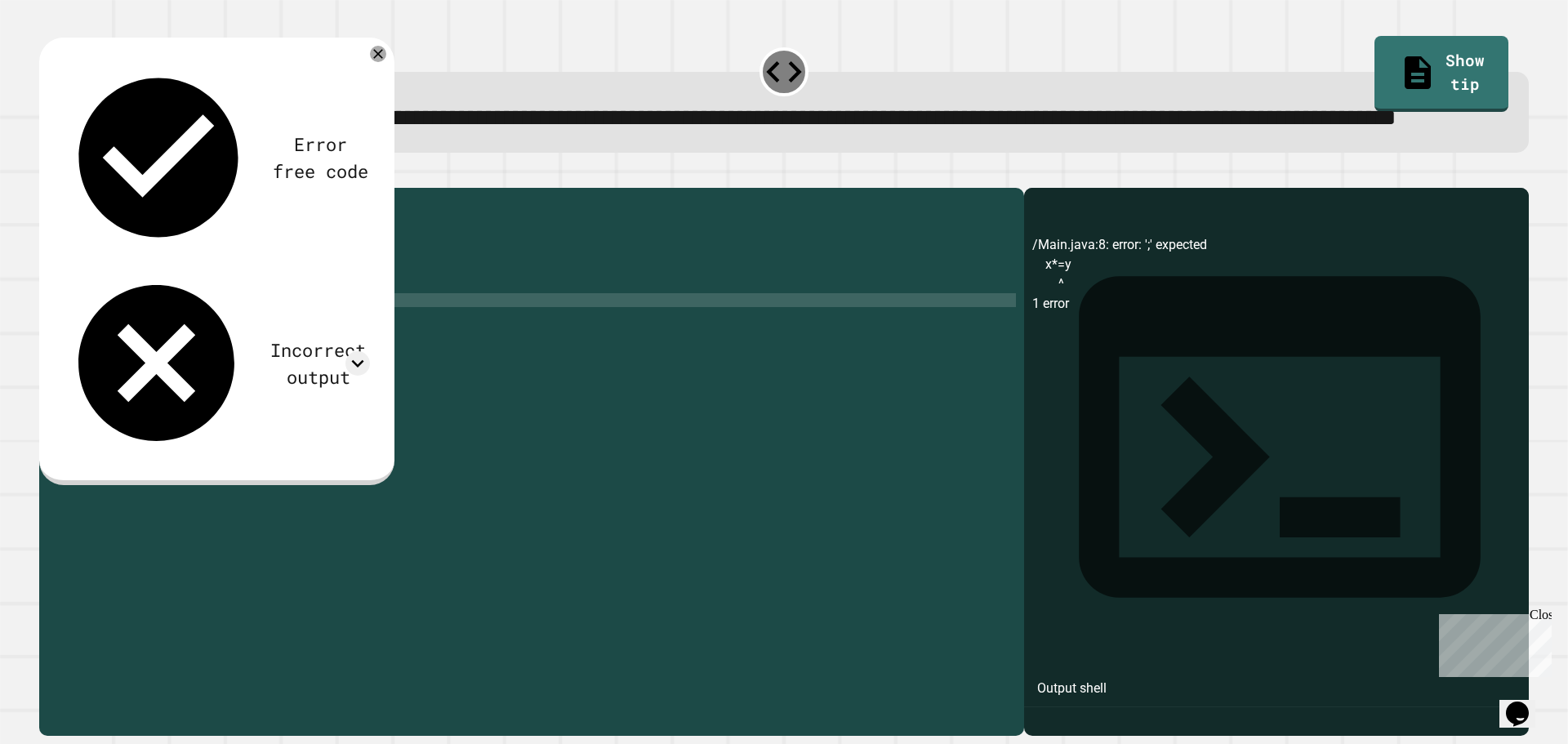
click at [47, 175] on icon "button" at bounding box center [47, 175] width 0 height 0
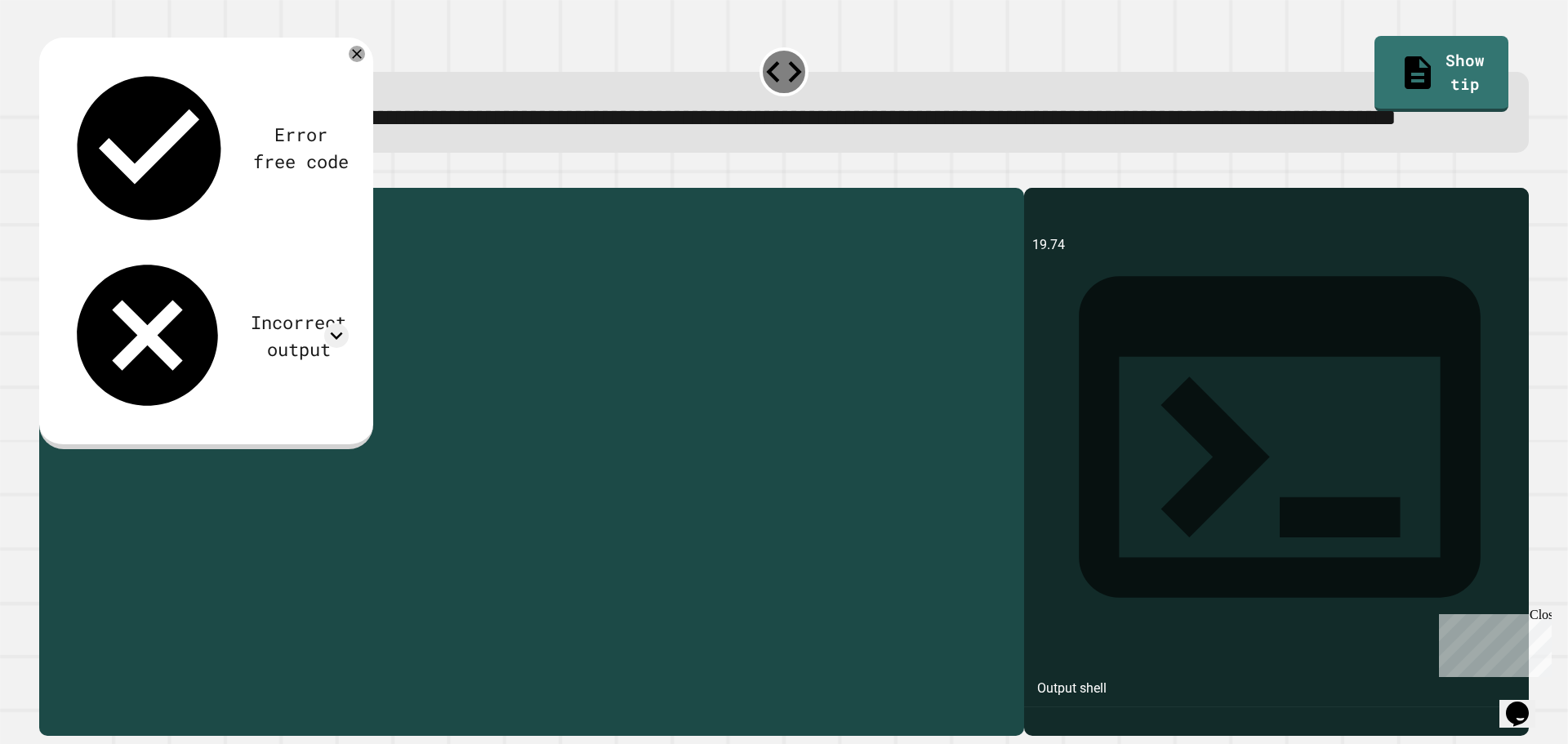
drag, startPoint x: 193, startPoint y: 337, endPoint x: 178, endPoint y: 338, distance: 15.0
click at [178, 338] on div "public class Main { public static void main ( String args [ ]) { double x = 47 …" at bounding box center [547, 425] width 937 height 458
click at [181, 338] on div "public class Main { public static void main ( String args [ ]) { double x = 47 …" at bounding box center [547, 411] width 937 height 431
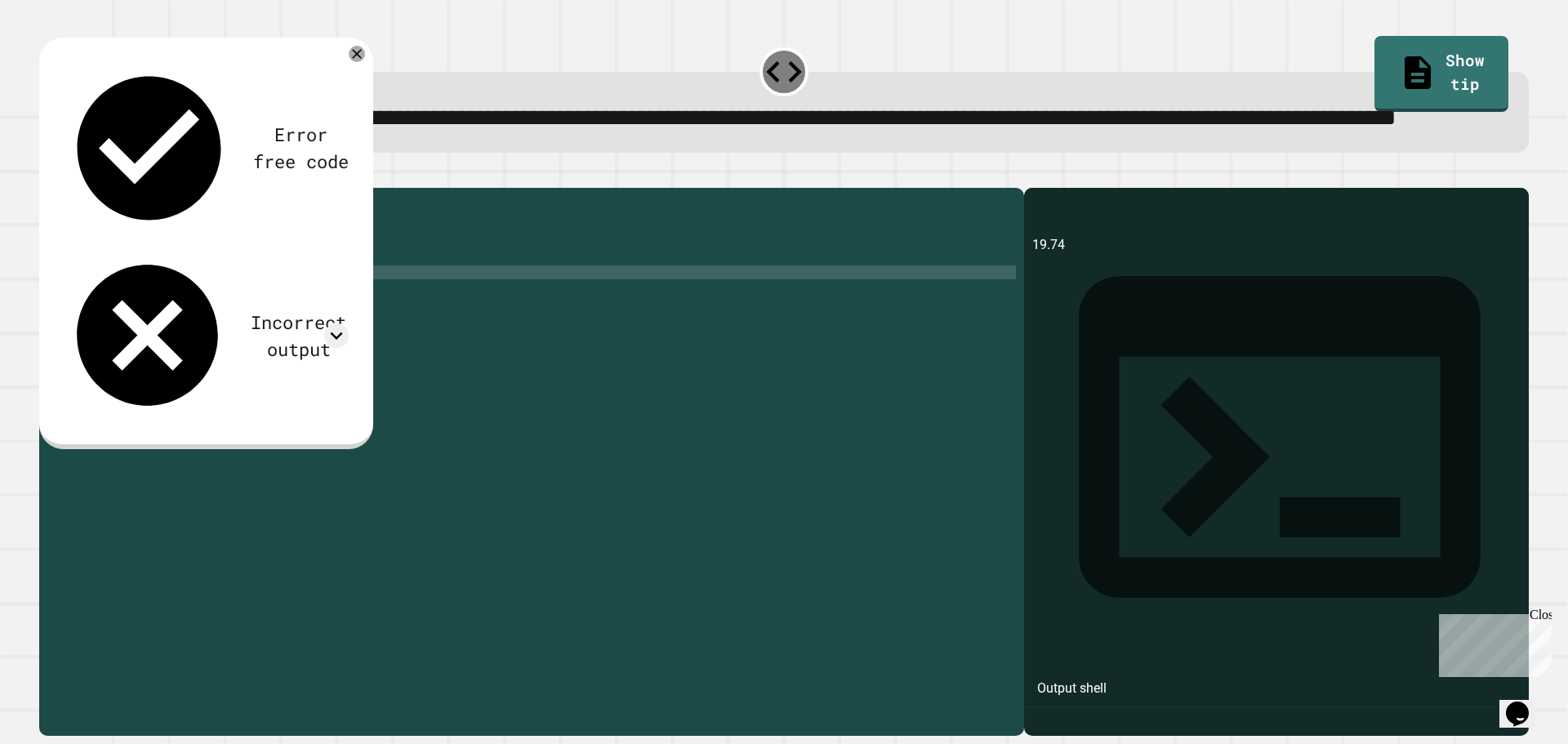
click at [194, 333] on div "public class Main { public static void main ( String args [ ]) { double x = 47 …" at bounding box center [547, 425] width 937 height 458
click at [79, 188] on div at bounding box center [784, 178] width 1490 height 20
click at [47, 175] on icon "button" at bounding box center [47, 175] width 0 height 0
click at [361, 64] on icon at bounding box center [357, 54] width 20 height 20
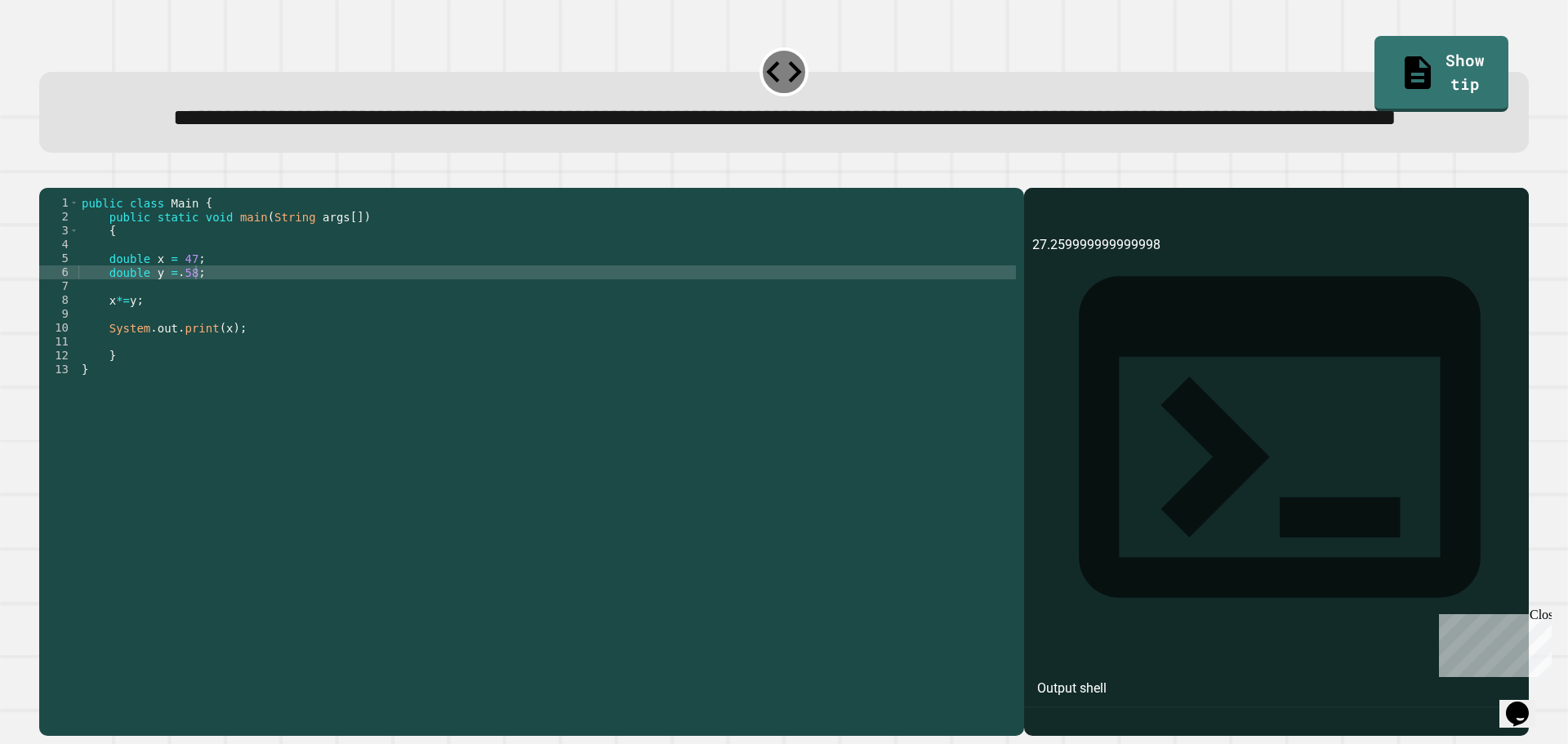
click at [114, 364] on div "public class Main { public static void main ( String args [ ]) { double x = 47 …" at bounding box center [547, 425] width 937 height 458
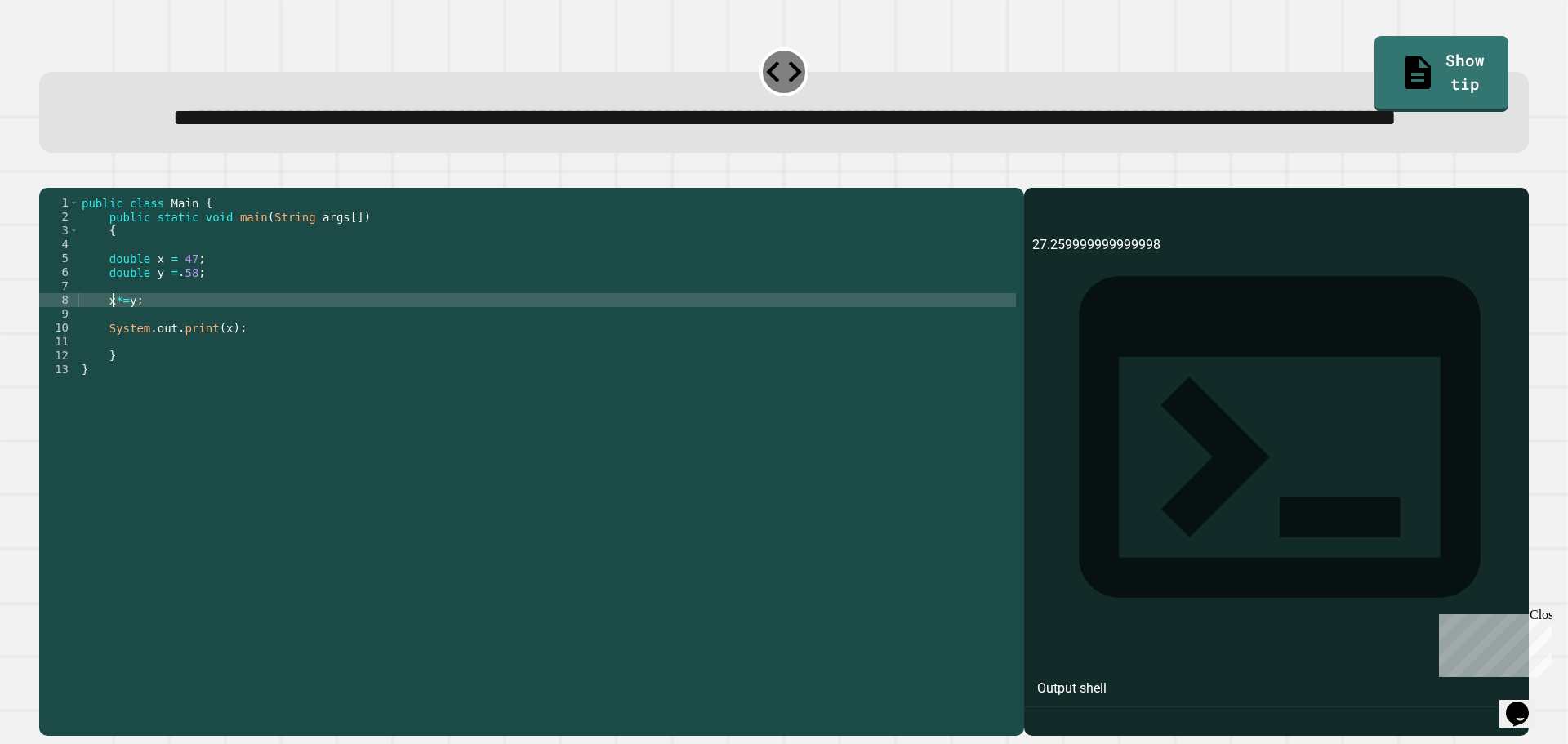
type textarea "******"
click at [130, 366] on div "public class Main { public static void main ( String args [ ]) { double x = 47 …" at bounding box center [547, 425] width 937 height 458
drag, startPoint x: 143, startPoint y: 364, endPoint x: 107, endPoint y: 362, distance: 36.1
click at [107, 362] on div "public class Main { public static void main ( String args [ ]) { double x = 47 …" at bounding box center [547, 425] width 937 height 458
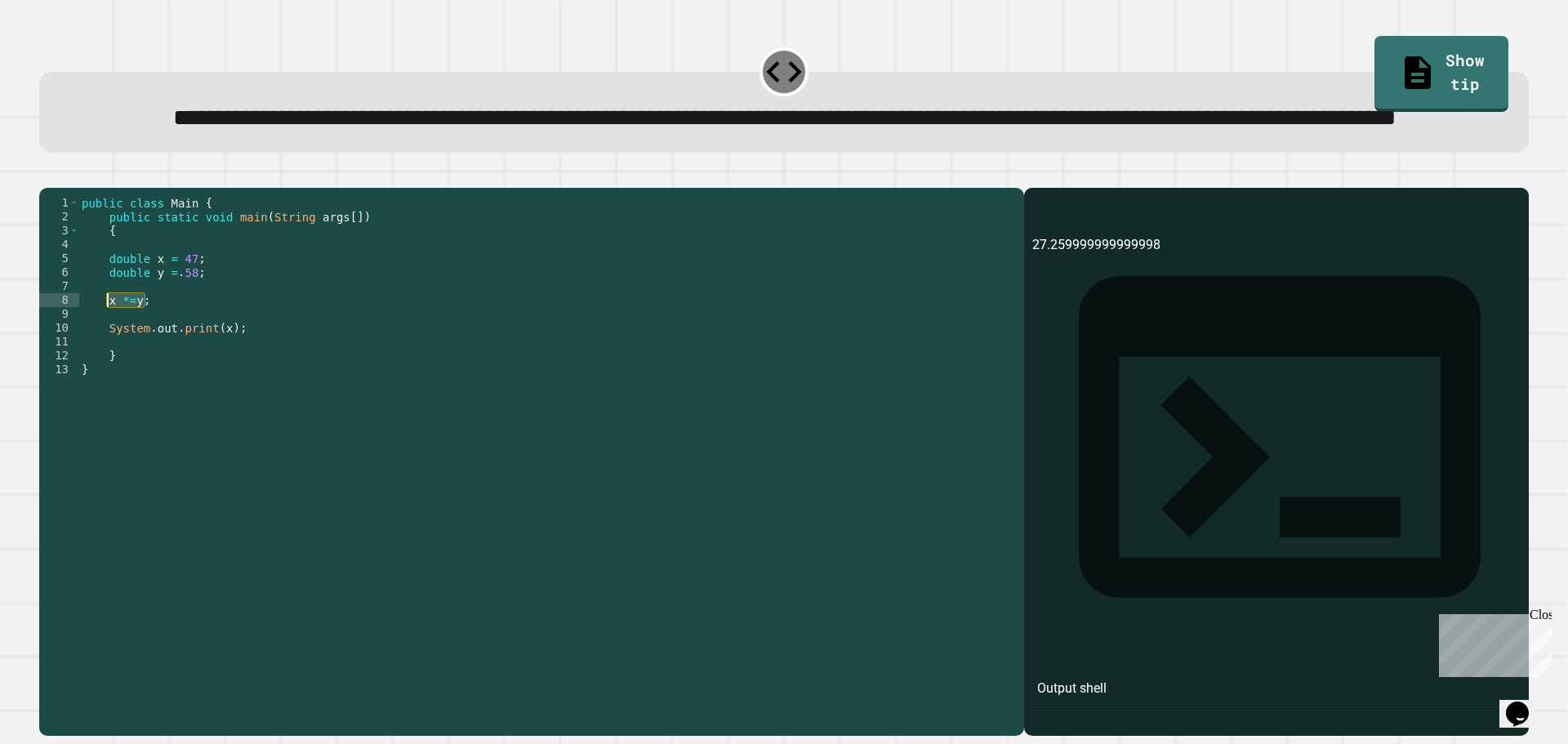
scroll to position [0, 1]
click at [217, 394] on div "public class Main { public static void main ( String args [ ]) { double x = 47 …" at bounding box center [547, 425] width 937 height 458
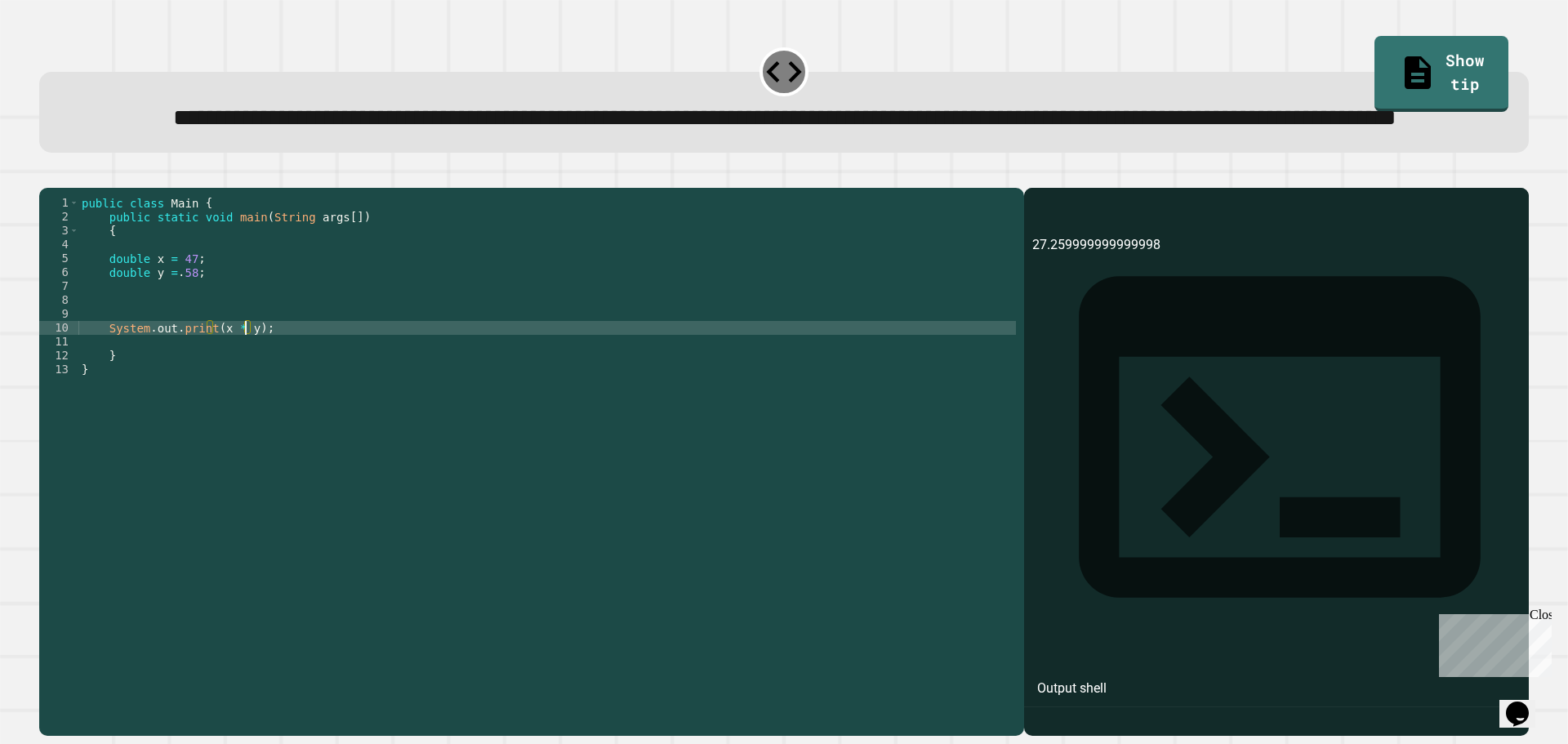
scroll to position [0, 12]
click at [47, 175] on button "button" at bounding box center [47, 175] width 0 height 0
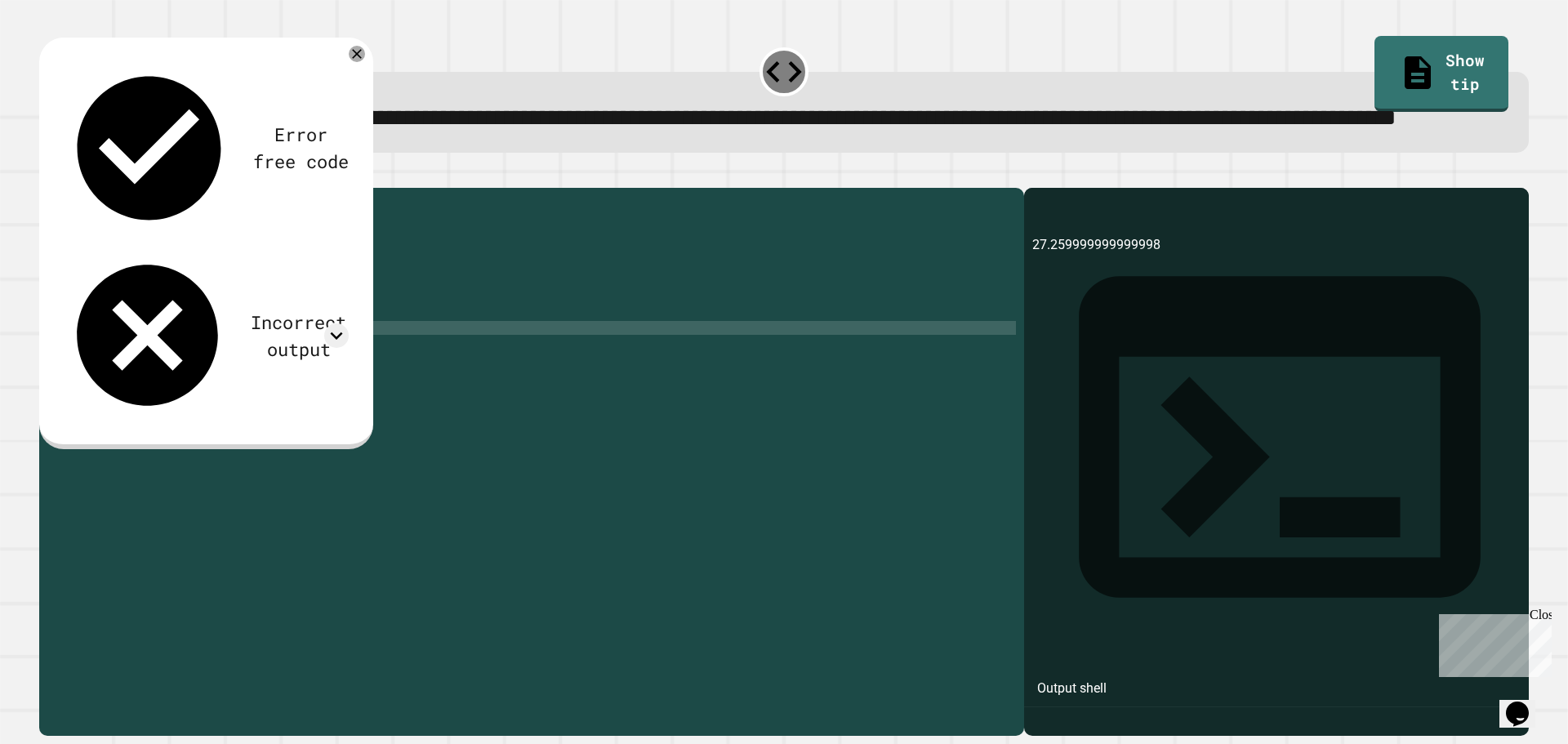
scroll to position [0, 7]
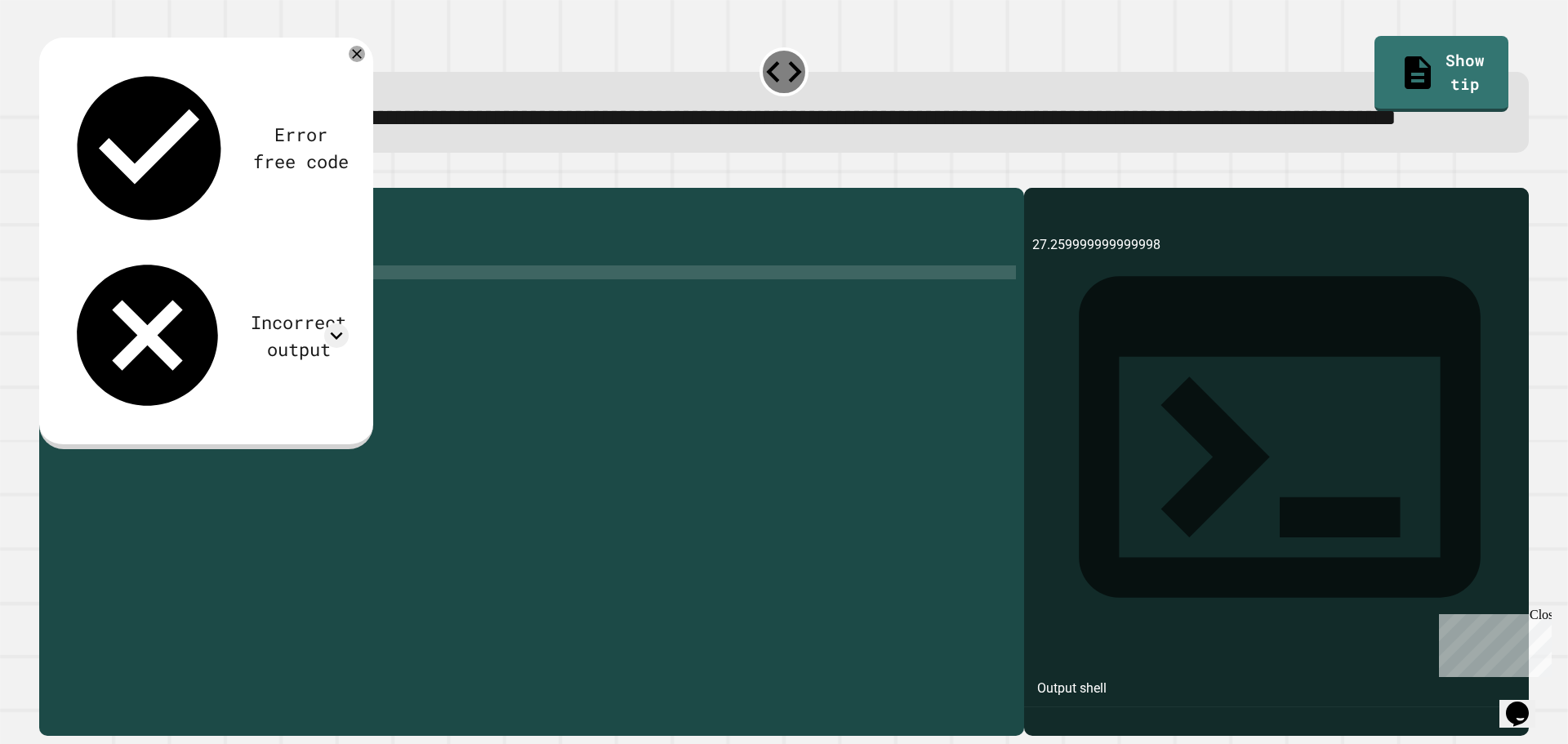
click at [192, 338] on div "public class Main { public static void main ( String args [ ]) { double x = 47 …" at bounding box center [547, 425] width 937 height 458
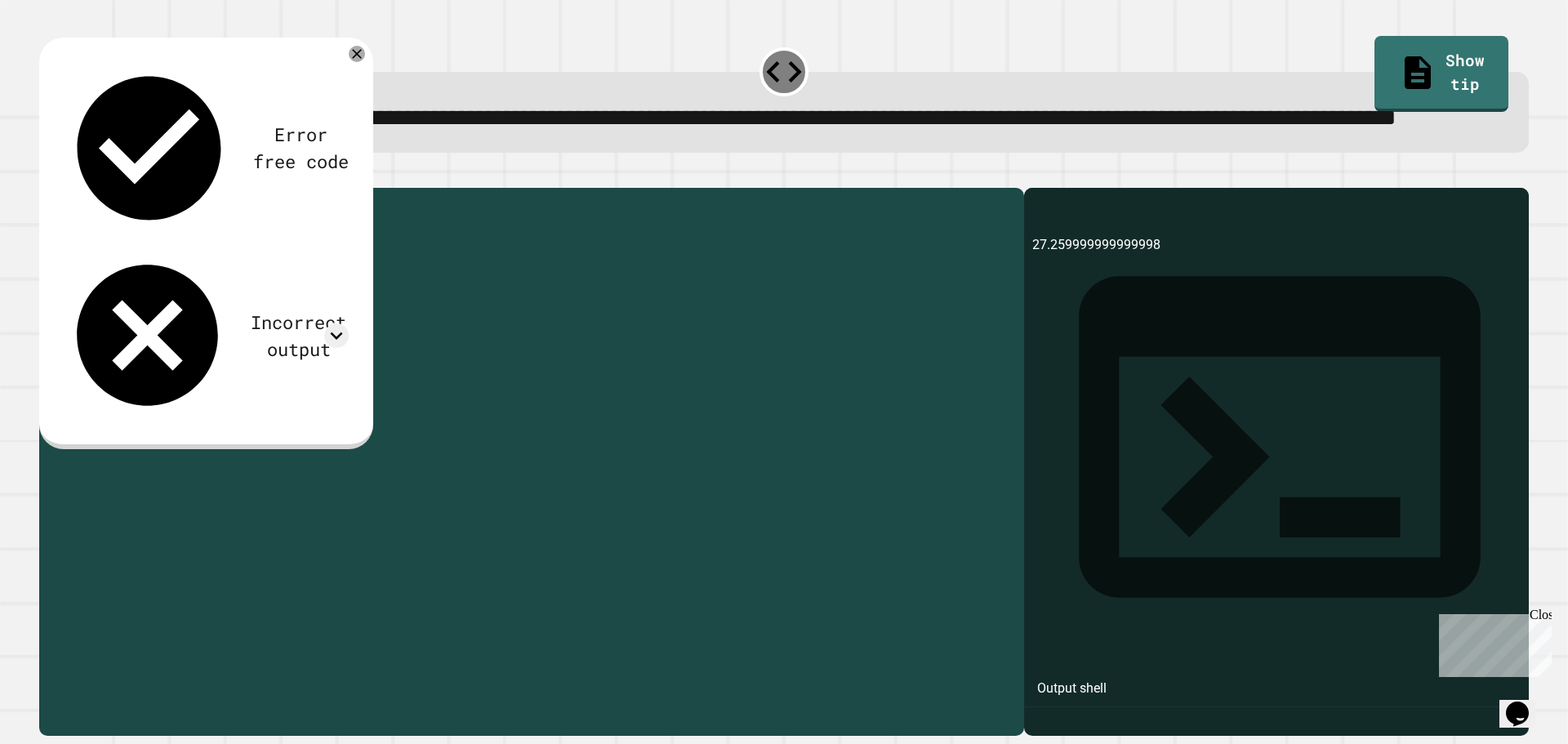
drag, startPoint x: 194, startPoint y: 337, endPoint x: 184, endPoint y: 336, distance: 10.0
click at [184, 336] on div "public class Main { public static void main ( String args [ ]) { double x = 47 …" at bounding box center [547, 425] width 937 height 458
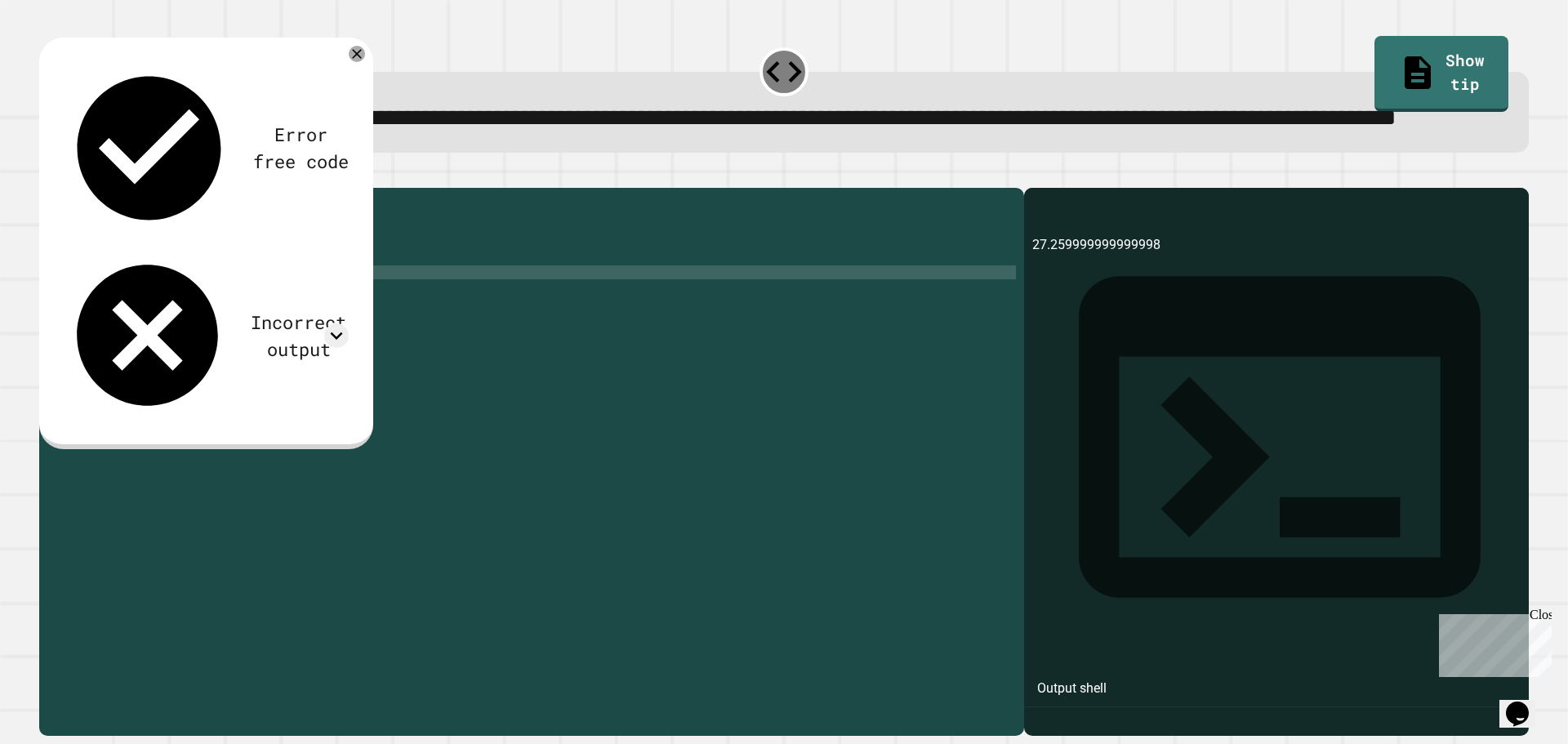
click at [179, 340] on div "public class Main { public static void main ( String args [ ]) { double x = 47 …" at bounding box center [547, 425] width 937 height 458
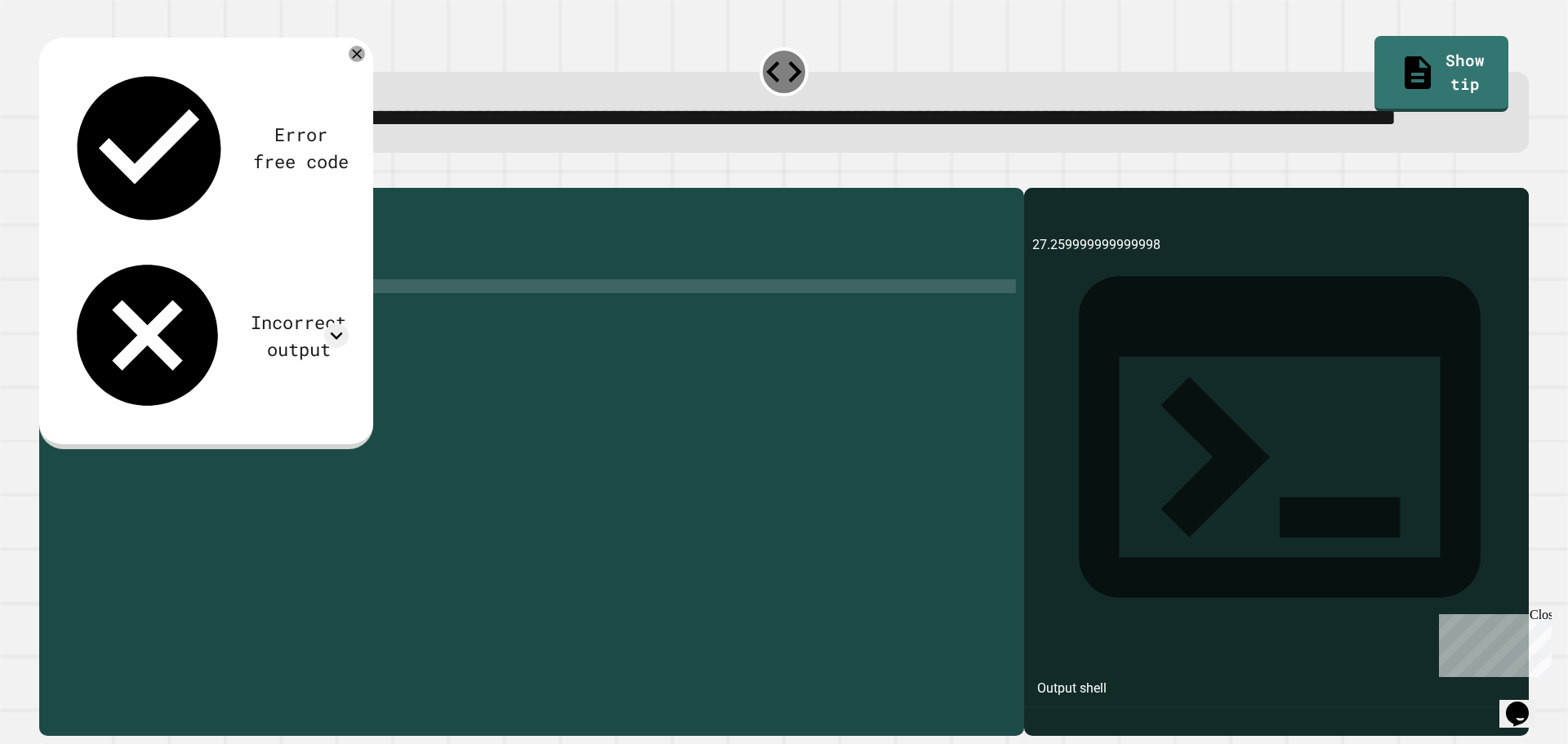
click at [173, 343] on div "public class Main { public static void main ( String args [ ]) { double x = 47 …" at bounding box center [547, 425] width 937 height 458
click at [173, 336] on div "public class Main { public static void main ( String args [ ]) { double x = 47 …" at bounding box center [547, 425] width 937 height 458
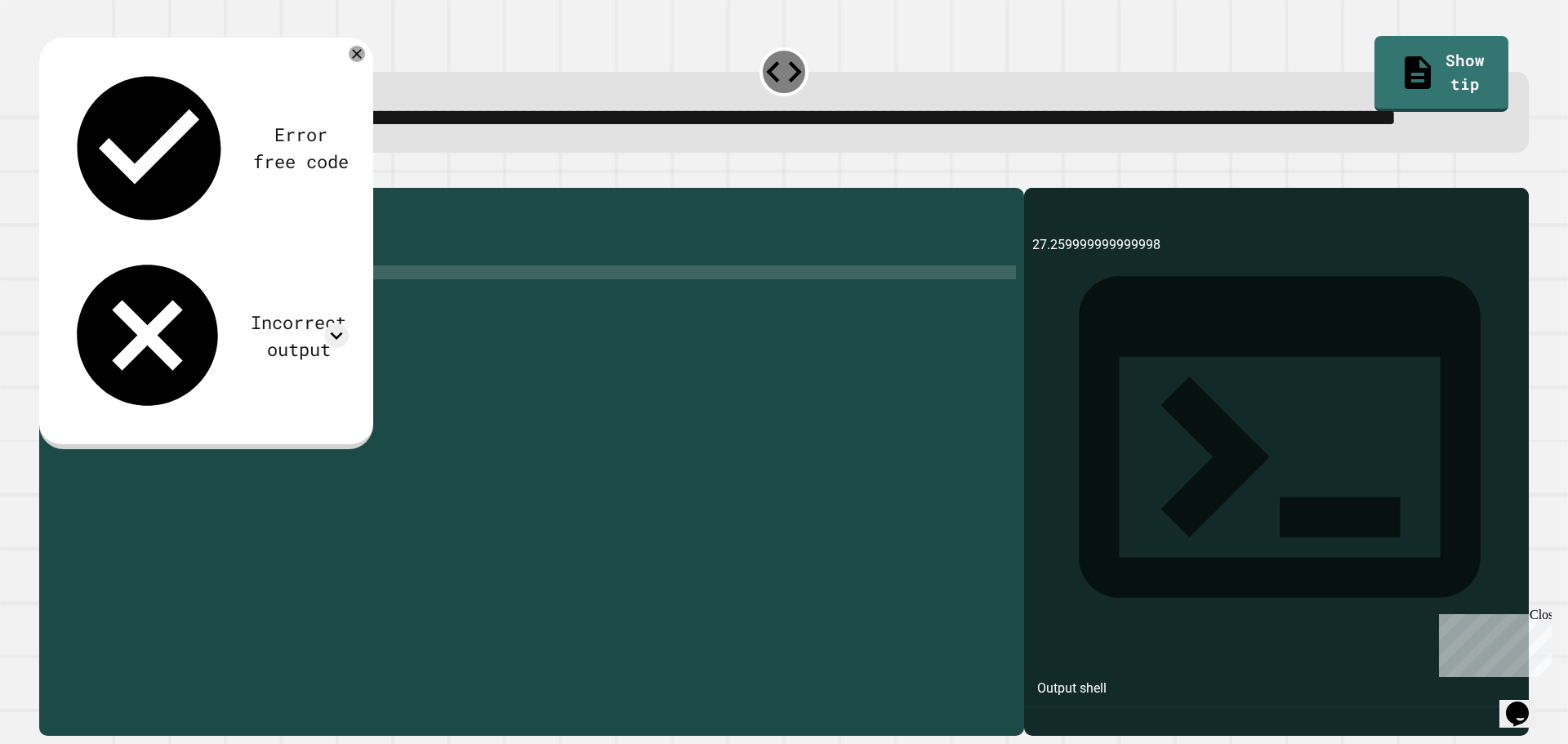
scroll to position [0, 10]
click at [193, 335] on div "public class Main { public static void main ( String args [ ]) { double x = 47 …" at bounding box center [547, 425] width 937 height 458
click at [184, 320] on div "public class Main { public static void main ( String args [ ]) { double x = 47 …" at bounding box center [547, 425] width 937 height 458
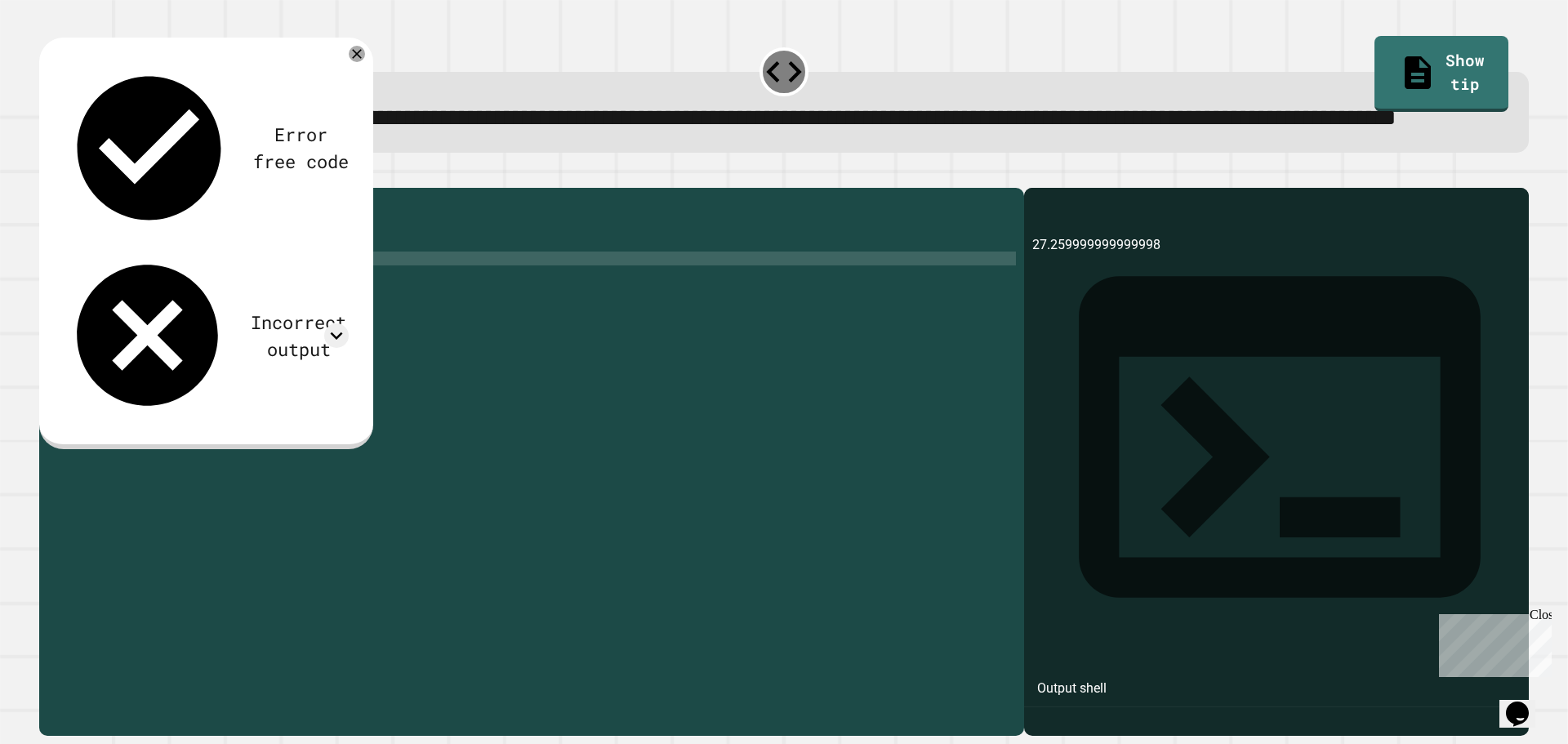
scroll to position [0, 7]
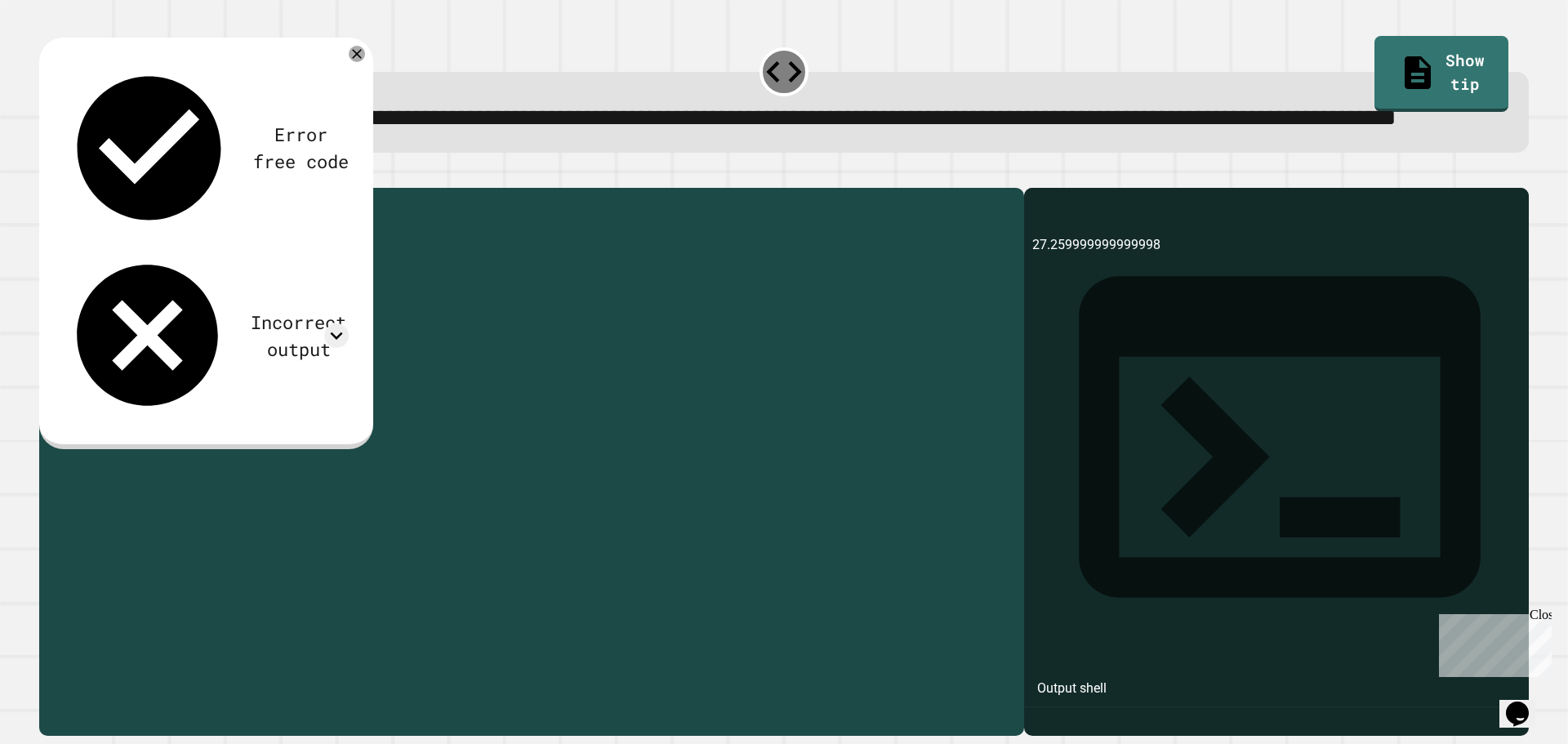
drag, startPoint x: 144, startPoint y: 321, endPoint x: 109, endPoint y: 320, distance: 35.0
click at [109, 320] on div "public class Main { public static void main ( String args [ ]) { double x = 47 …" at bounding box center [547, 425] width 937 height 458
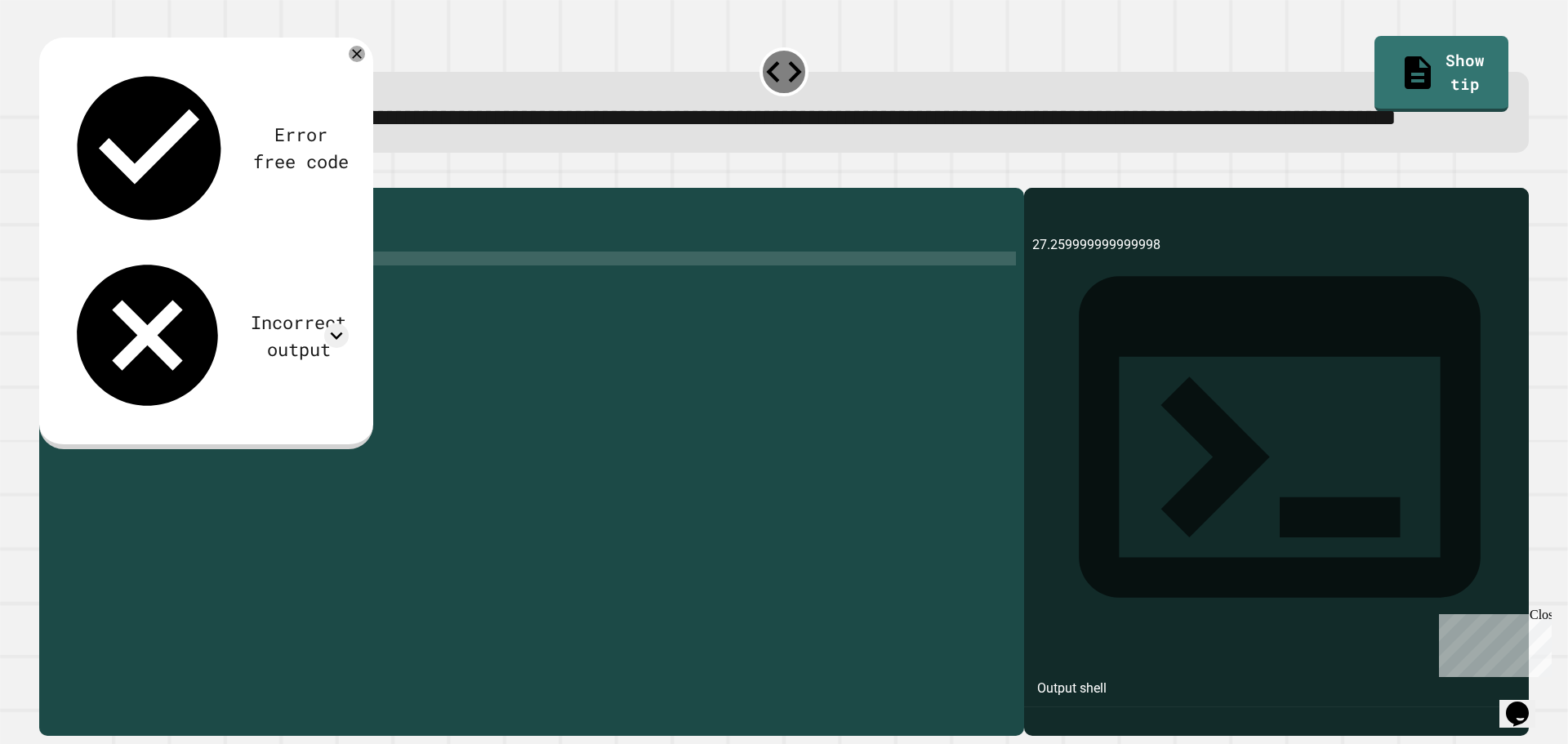
scroll to position [0, 3]
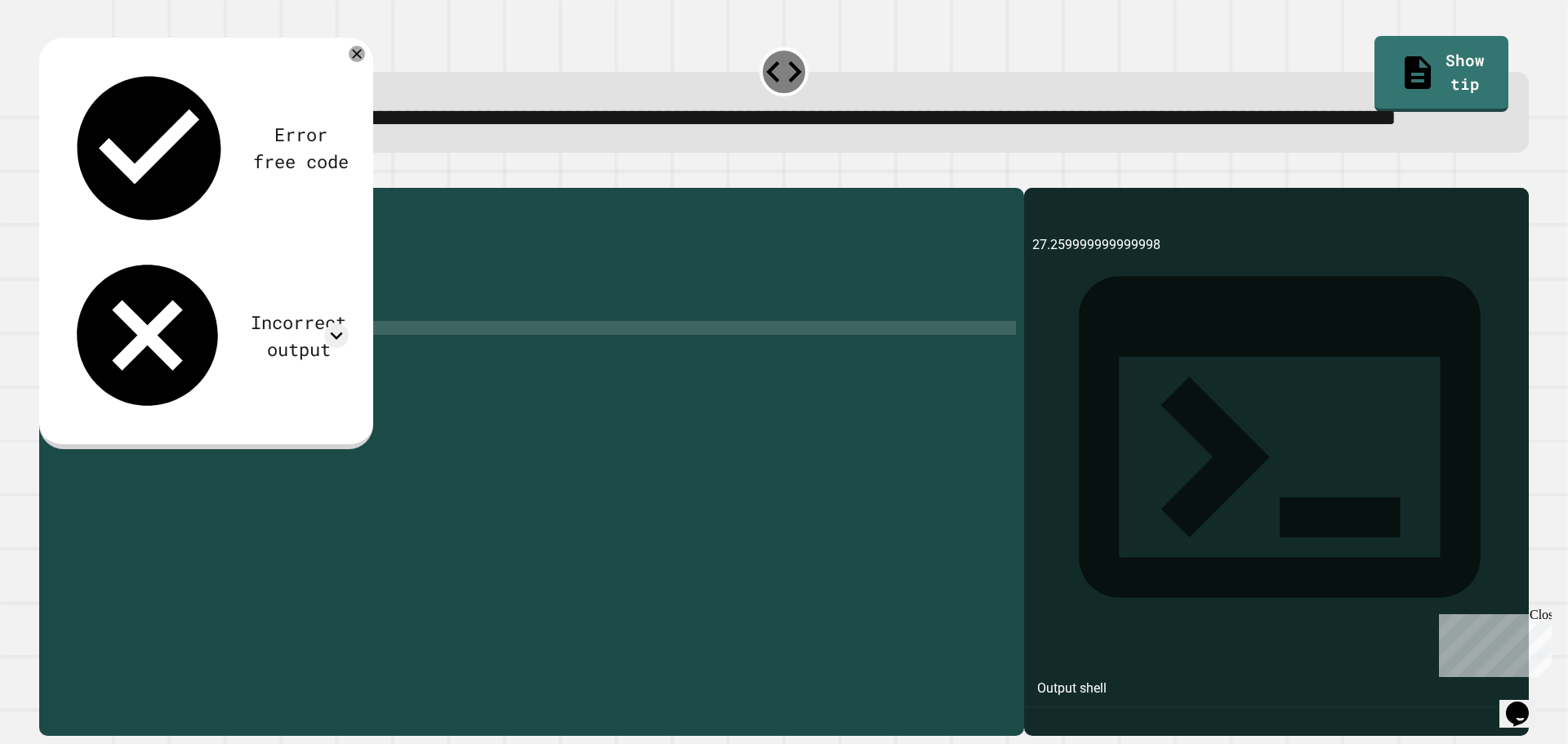
drag, startPoint x: 234, startPoint y: 393, endPoint x: 249, endPoint y: 413, distance: 25.0
click at [238, 396] on div "public class Main { public static void main ( String args [ ]) { int x = 47 ; d…" at bounding box center [547, 425] width 937 height 458
click at [240, 397] on div "public class Main { public static void main ( String args [ ]) { int x = 47 ; d…" at bounding box center [547, 411] width 937 height 431
click at [242, 394] on div "public class Main { public static void main ( String args [ ]) { int x = 47 ; d…" at bounding box center [547, 425] width 937 height 458
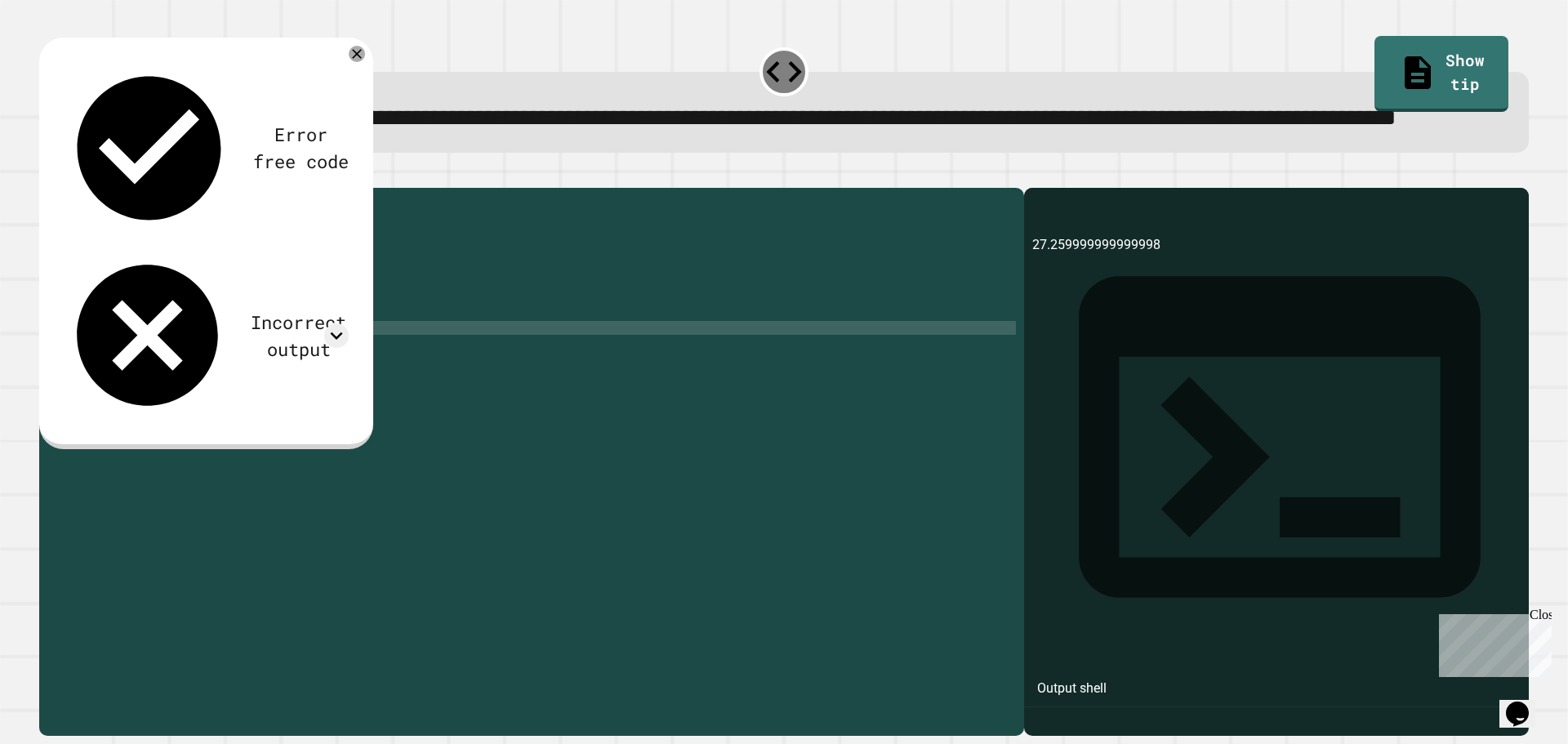
type textarea "**********"
click at [47, 175] on icon "button" at bounding box center [47, 175] width 0 height 0
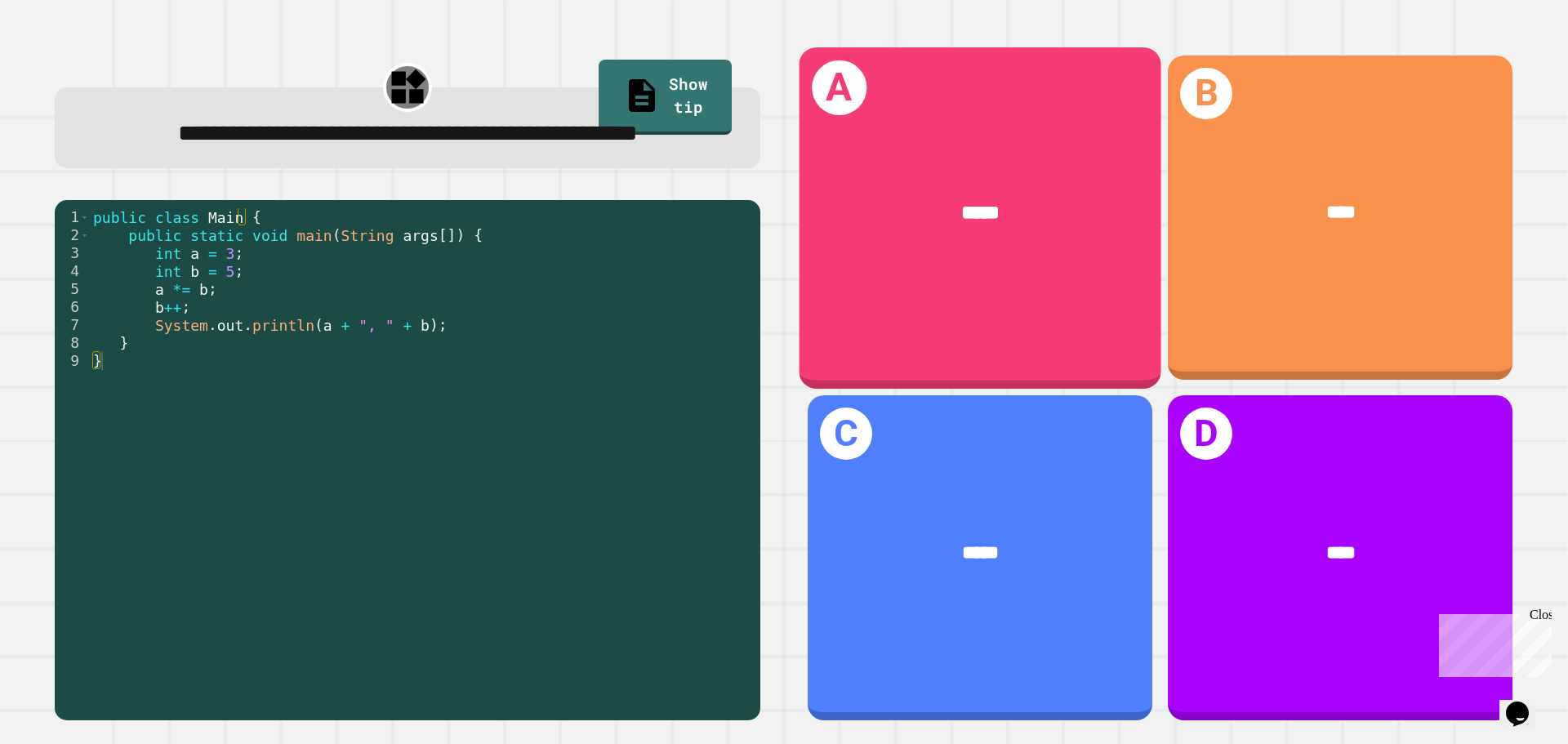
click at [1003, 292] on div "A *****" at bounding box center [981, 218] width 362 height 341
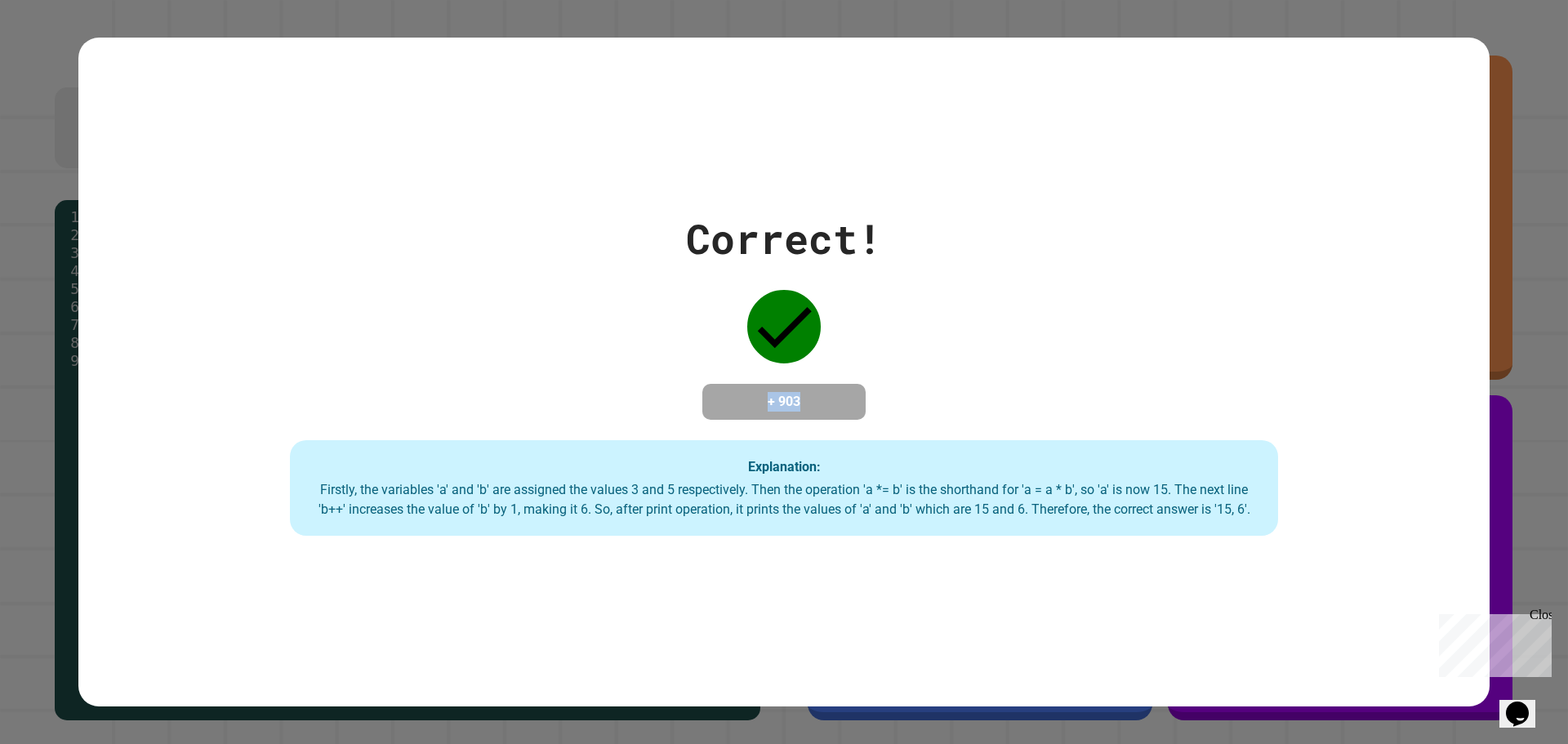
drag, startPoint x: 807, startPoint y: 349, endPoint x: 855, endPoint y: 474, distance: 133.9
click at [840, 435] on div "Correct! + 903 Explanation: Firstly, the variables 'a' and 'b' are assigned the…" at bounding box center [784, 373] width 1411 height 328
click at [1090, 704] on div "Correct! + 903 Explanation: Firstly, the variables 'a' and 'b' are assigned the…" at bounding box center [784, 372] width 1568 height 744
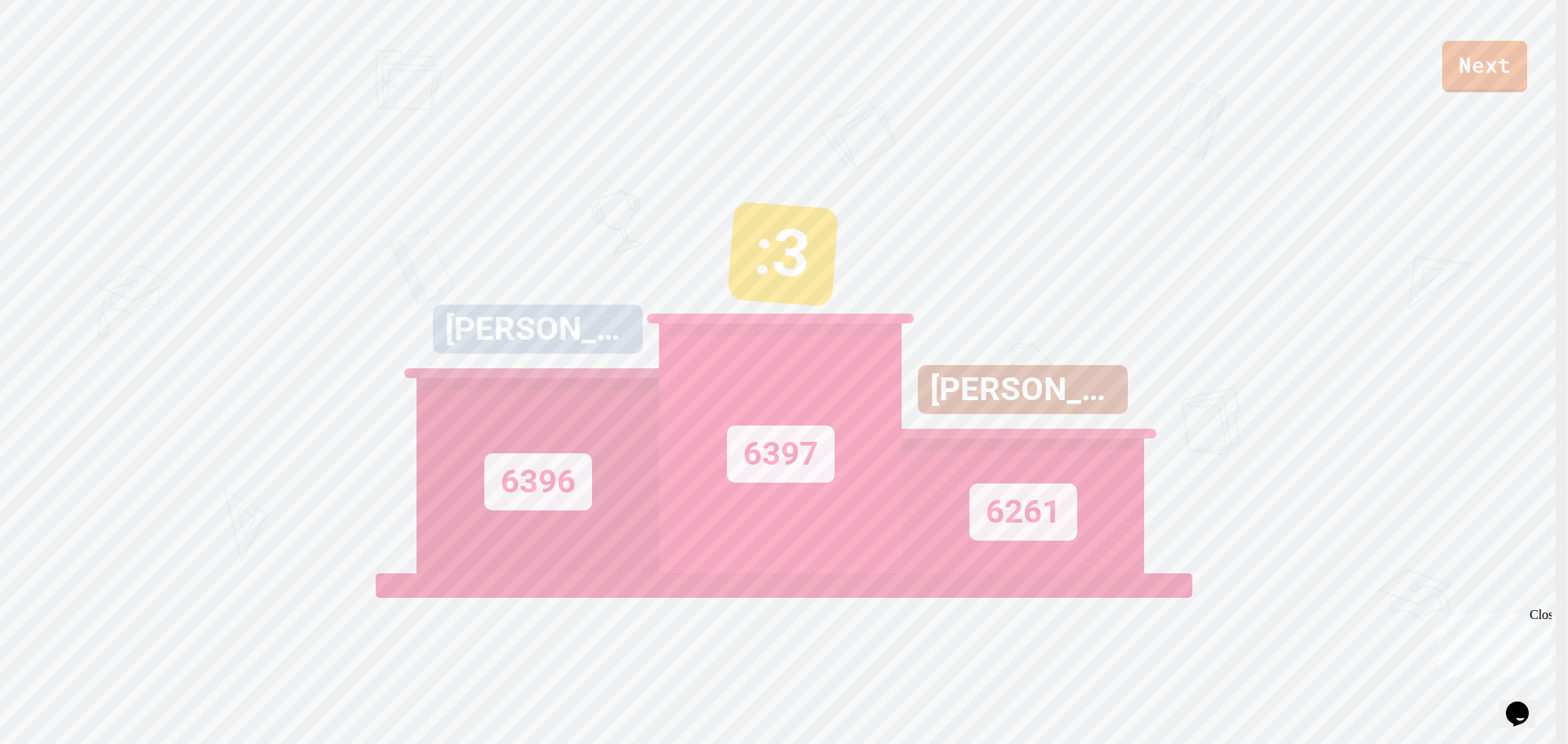
drag, startPoint x: 862, startPoint y: 518, endPoint x: 760, endPoint y: 511, distance: 102.2
click at [851, 515] on div "6397" at bounding box center [780, 448] width 242 height 250
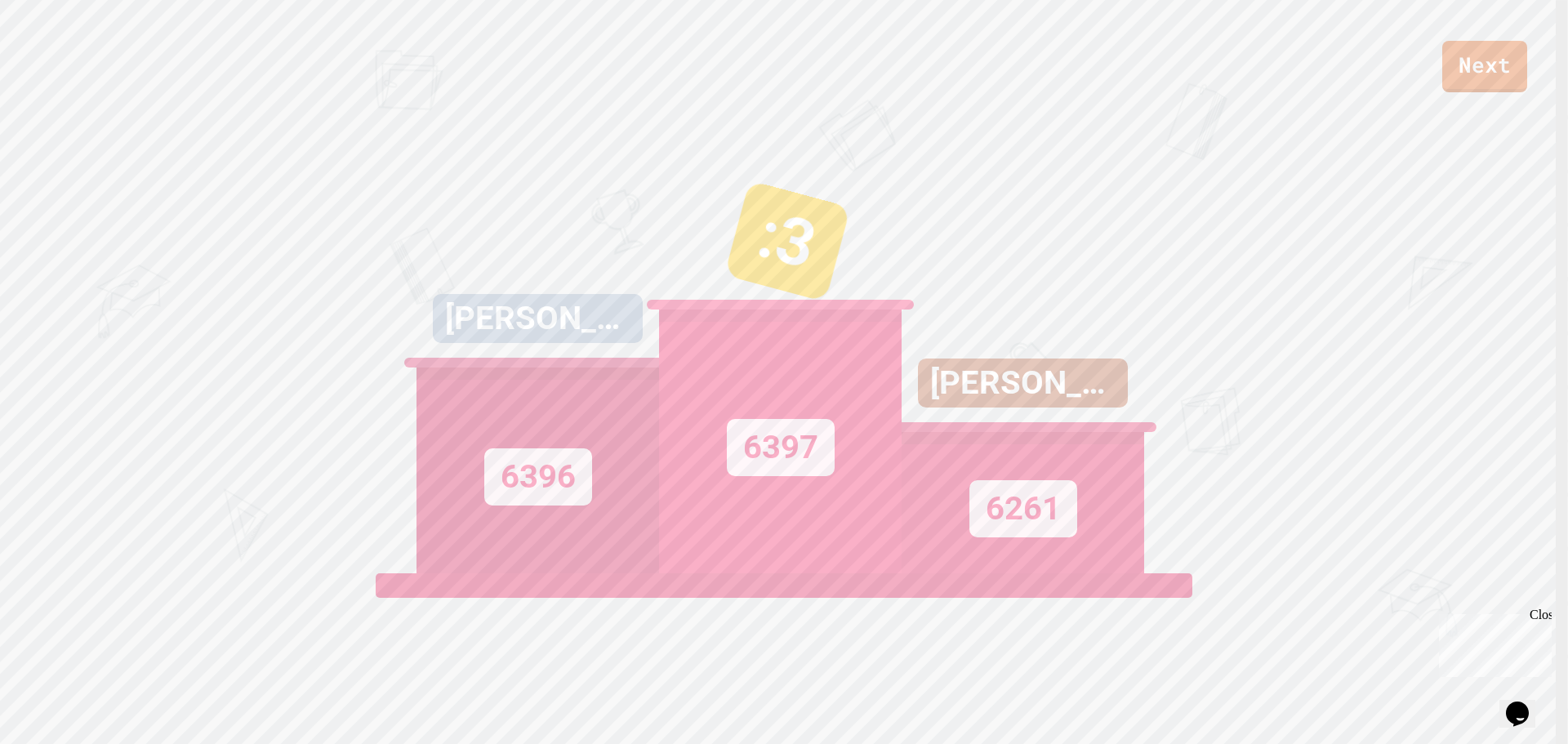
click at [617, 505] on div "6396" at bounding box center [537, 471] width 242 height 206
drag, startPoint x: 617, startPoint y: 505, endPoint x: 438, endPoint y: 497, distance: 179.2
click at [455, 497] on div "6396" at bounding box center [537, 471] width 242 height 206
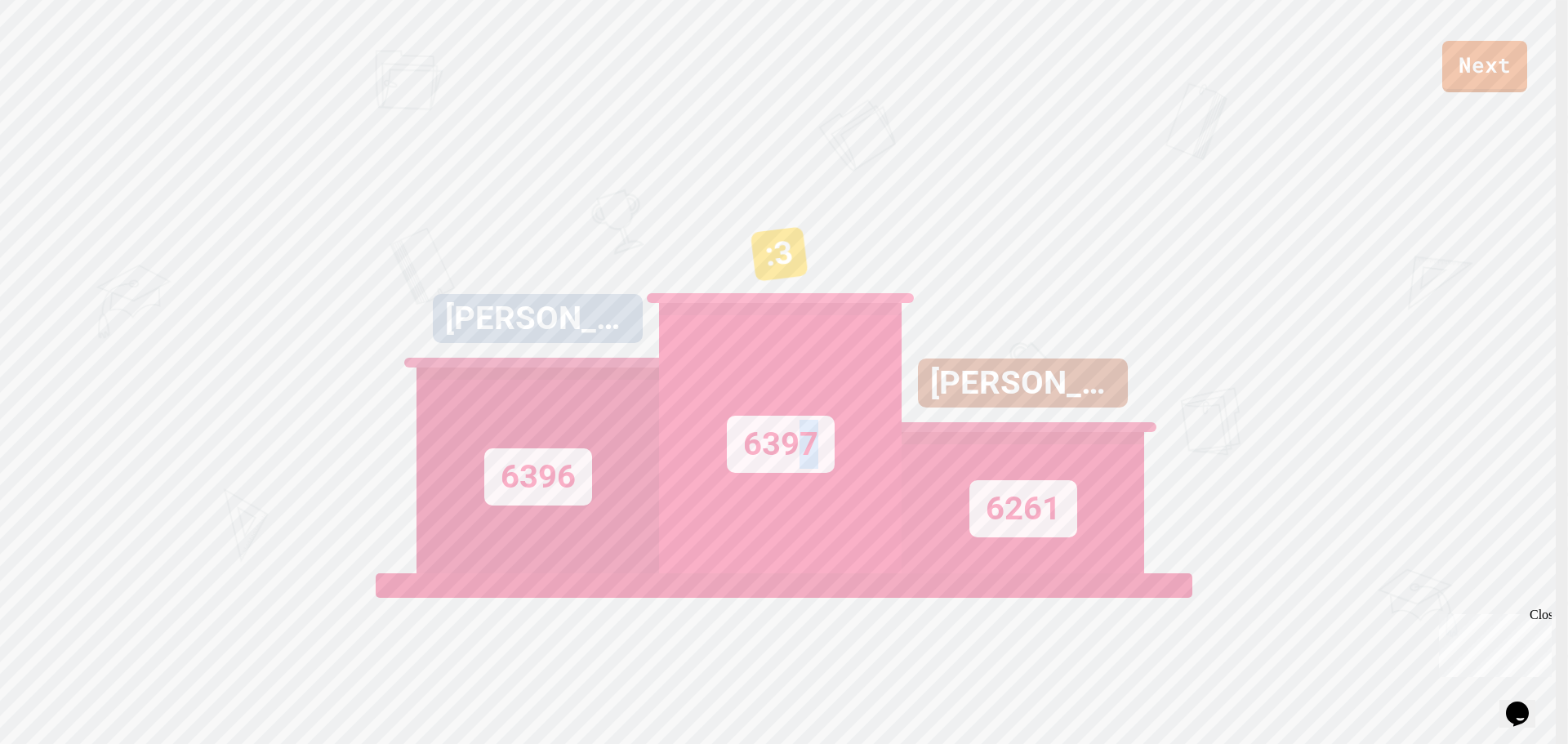
drag, startPoint x: 803, startPoint y: 527, endPoint x: 814, endPoint y: 526, distance: 11.0
click at [811, 526] on div "6397" at bounding box center [780, 438] width 242 height 271
drag, startPoint x: 932, startPoint y: 526, endPoint x: 763, endPoint y: 570, distance: 174.6
click at [890, 534] on div "[PERSON_NAME] 6396 :3 6397 [PERSON_NAME] 6261" at bounding box center [784, 369] width 735 height 408
click at [609, 543] on div "6396" at bounding box center [537, 471] width 242 height 206
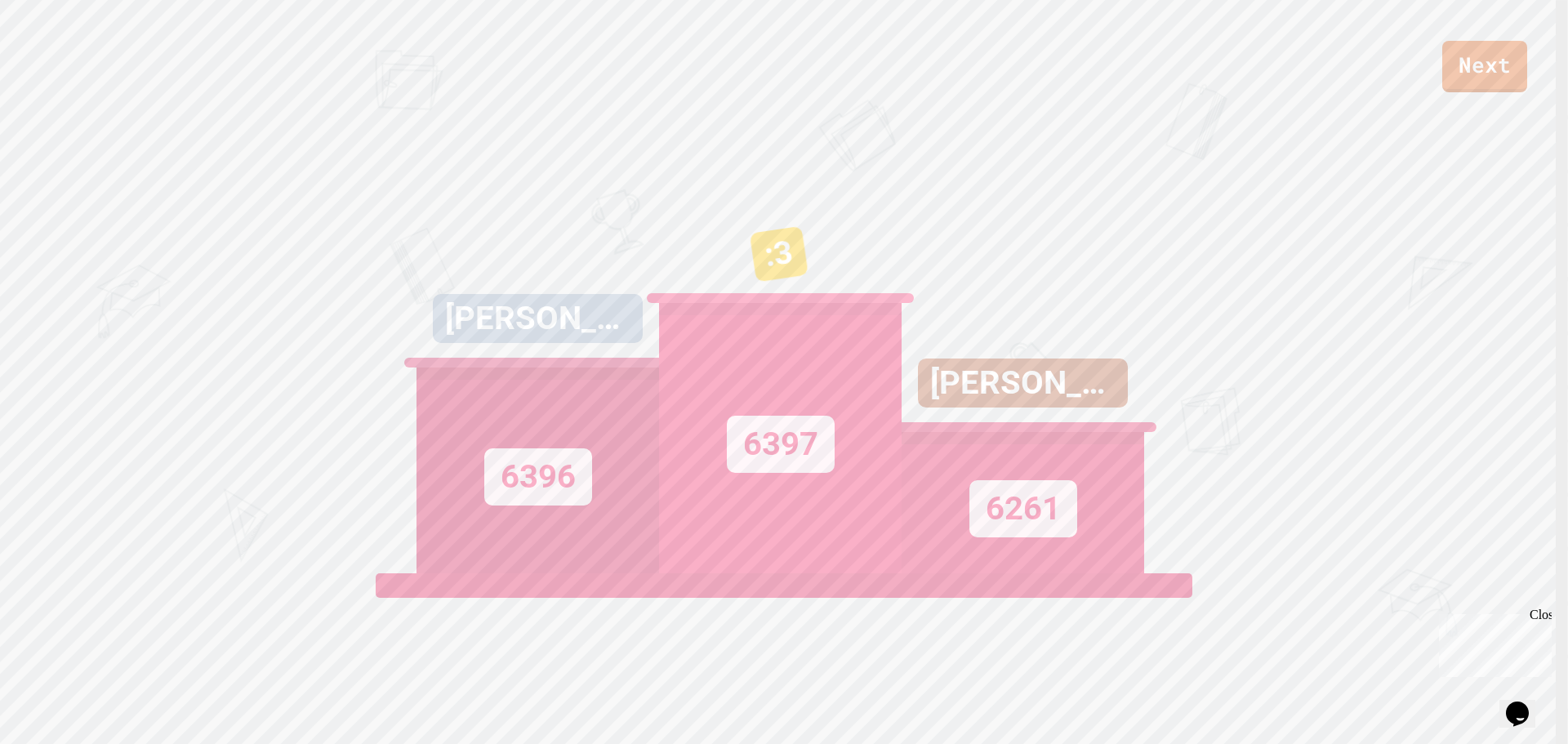
drag, startPoint x: 667, startPoint y: 521, endPoint x: 791, endPoint y: 497, distance: 126.3
click at [679, 518] on div "6397" at bounding box center [780, 438] width 242 height 271
drag, startPoint x: 896, startPoint y: 479, endPoint x: 994, endPoint y: 476, distance: 98.0
click at [918, 485] on div "[PERSON_NAME] 6396 :3 6397 [PERSON_NAME] 6261" at bounding box center [784, 369] width 735 height 408
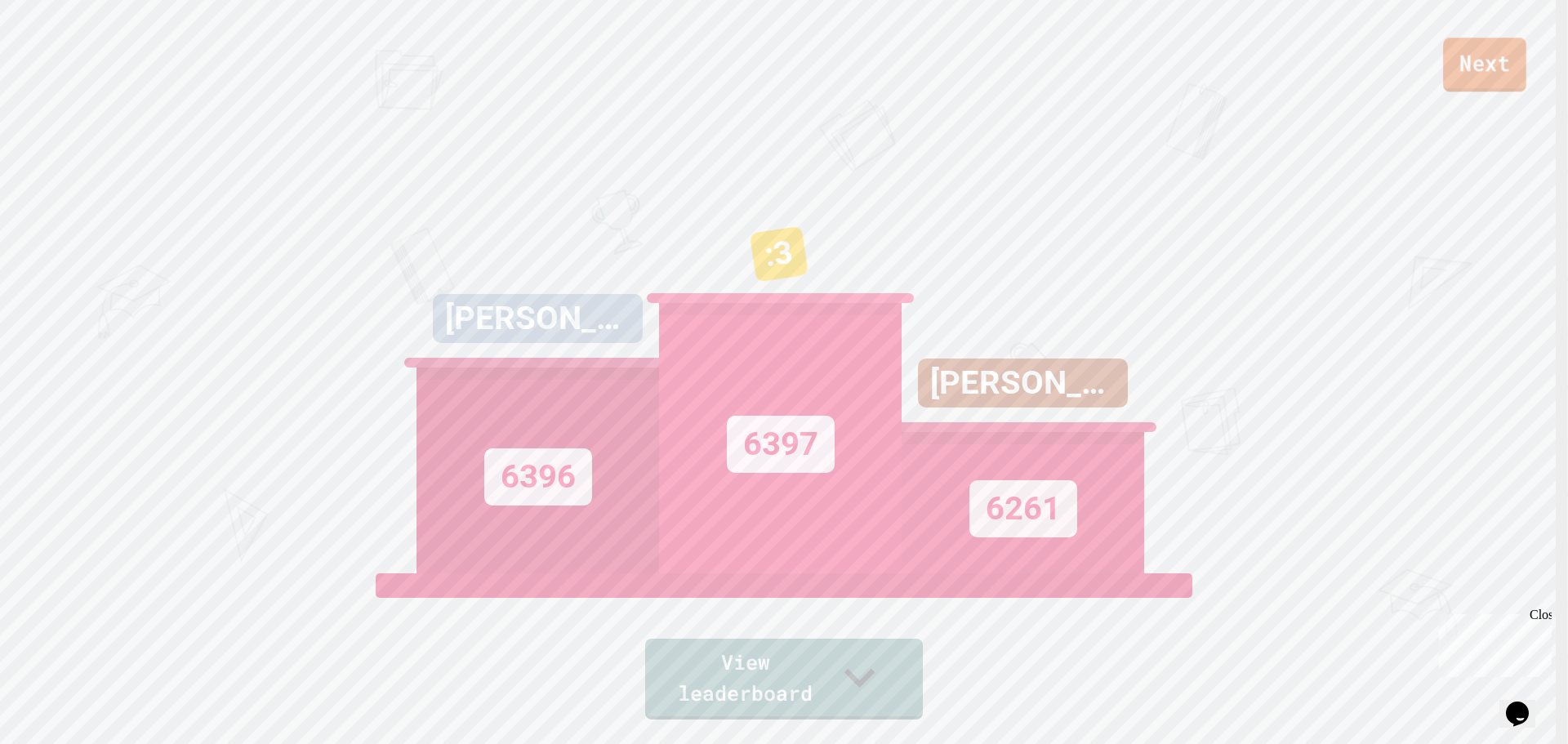
click at [1500, 60] on link "Next" at bounding box center [1485, 64] width 83 height 54
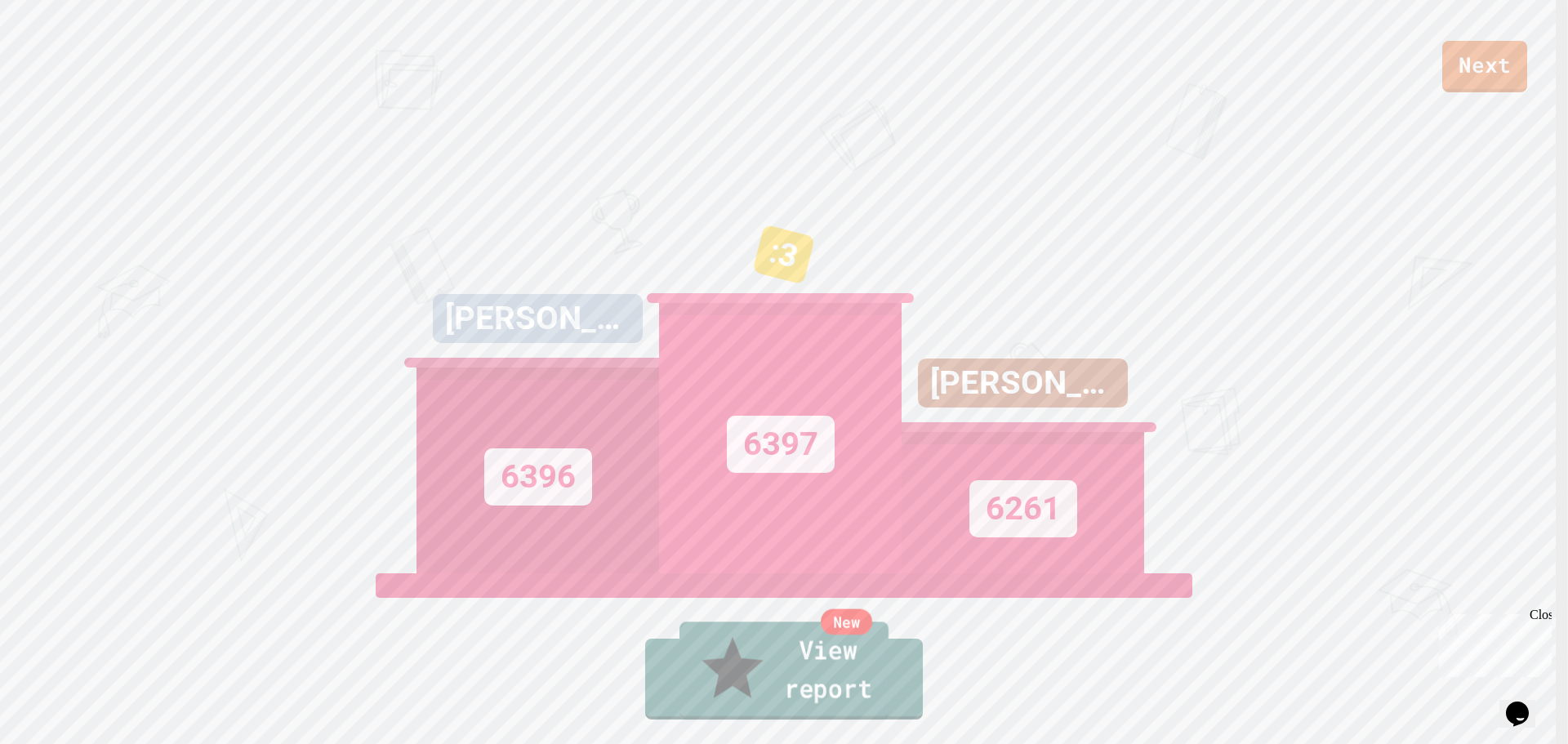
click at [784, 682] on link "New View report" at bounding box center [784, 670] width 209 height 98
